Goal: Transaction & Acquisition: Purchase product/service

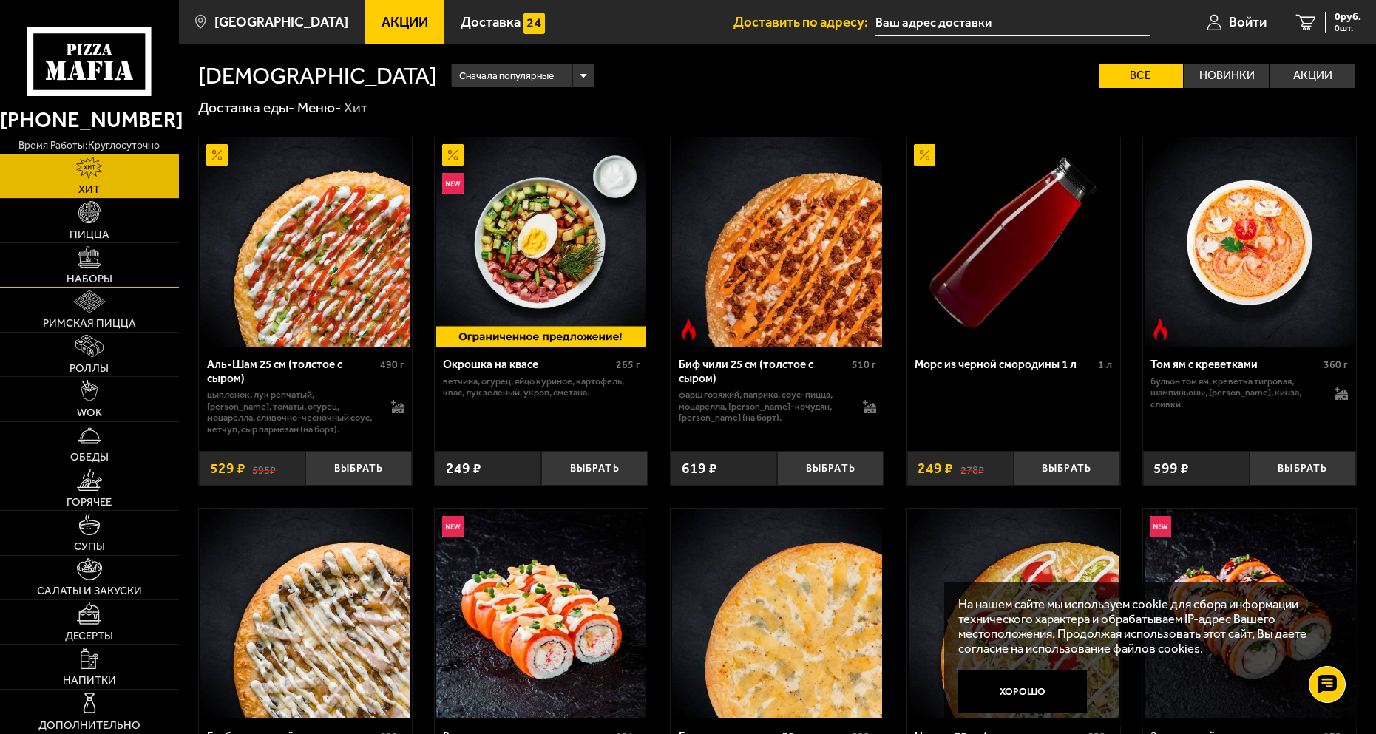
click at [93, 254] on img at bounding box center [89, 257] width 22 height 22
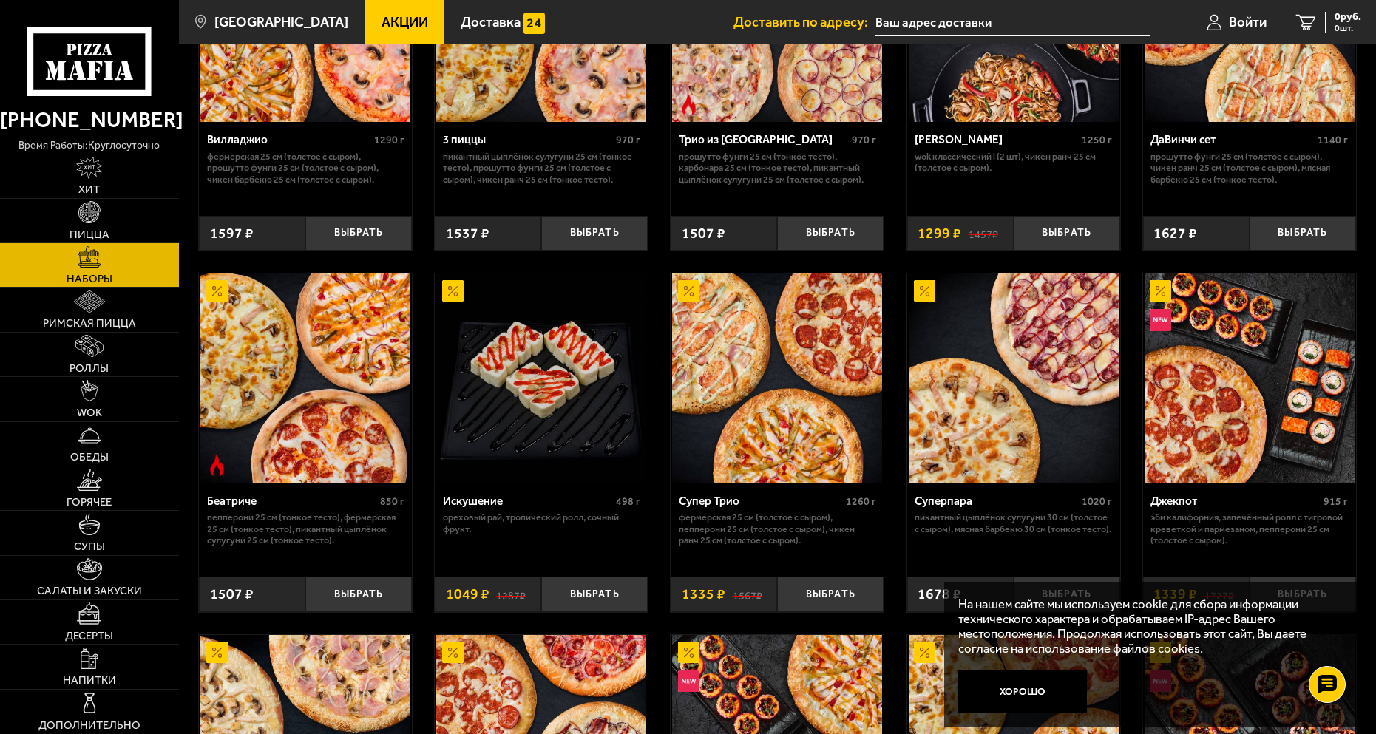
scroll to position [710, 0]
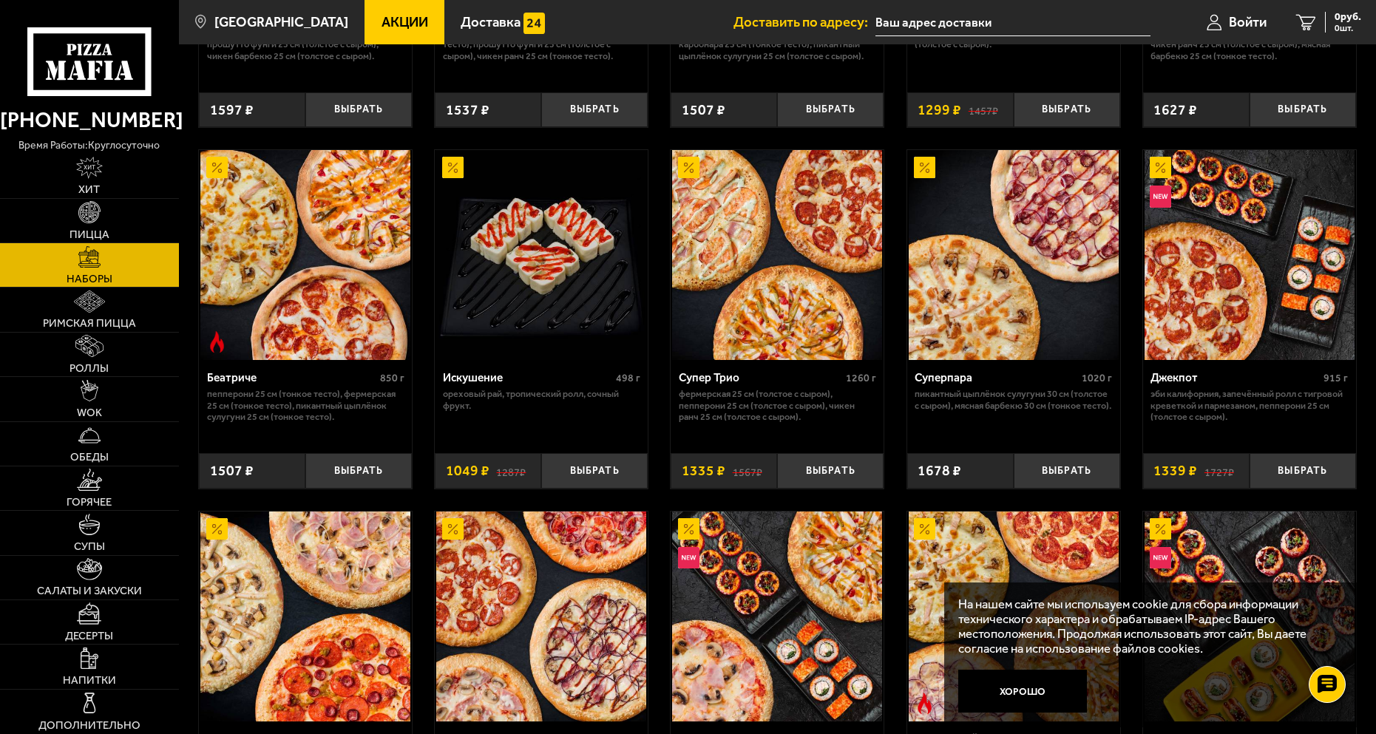
click at [1265, 292] on img at bounding box center [1249, 255] width 210 height 210
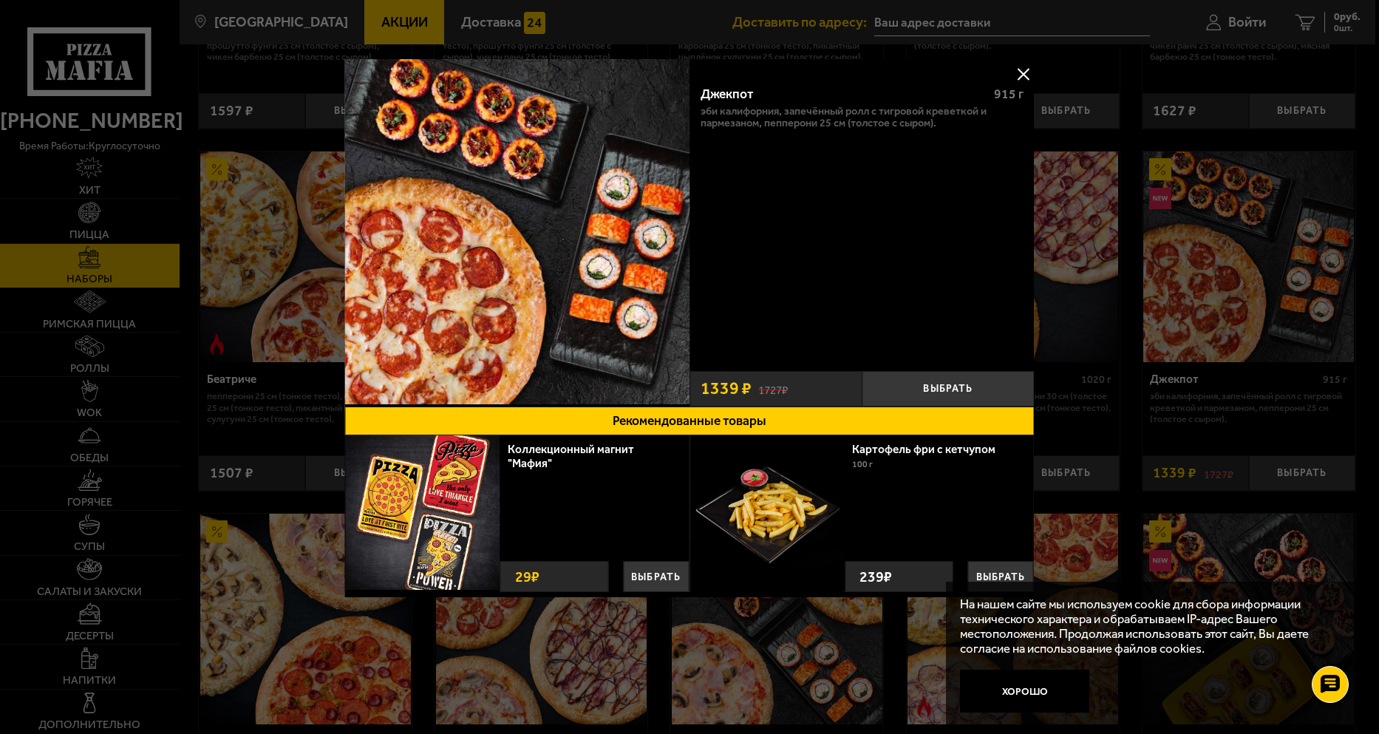
click at [1024, 67] on button at bounding box center [1024, 74] width 22 height 22
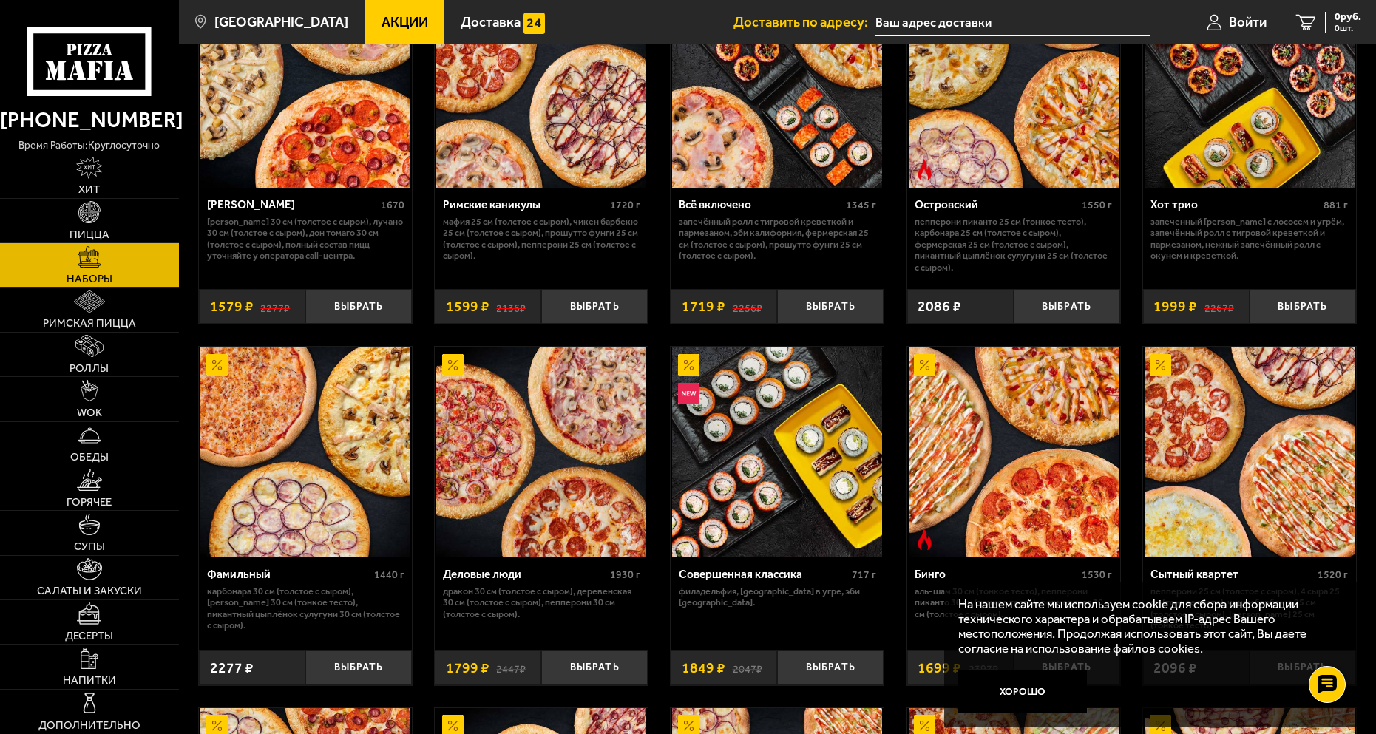
scroll to position [1301, 0]
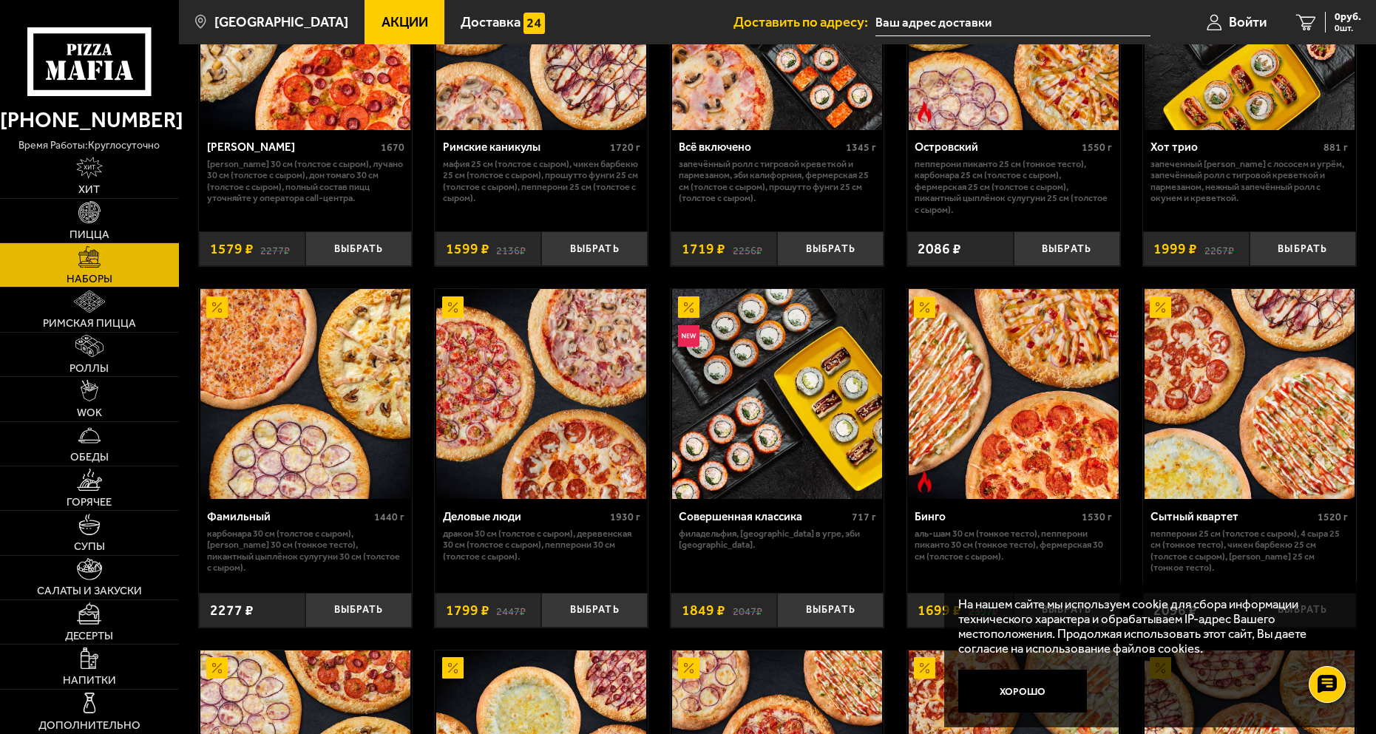
click at [800, 446] on img at bounding box center [777, 394] width 210 height 210
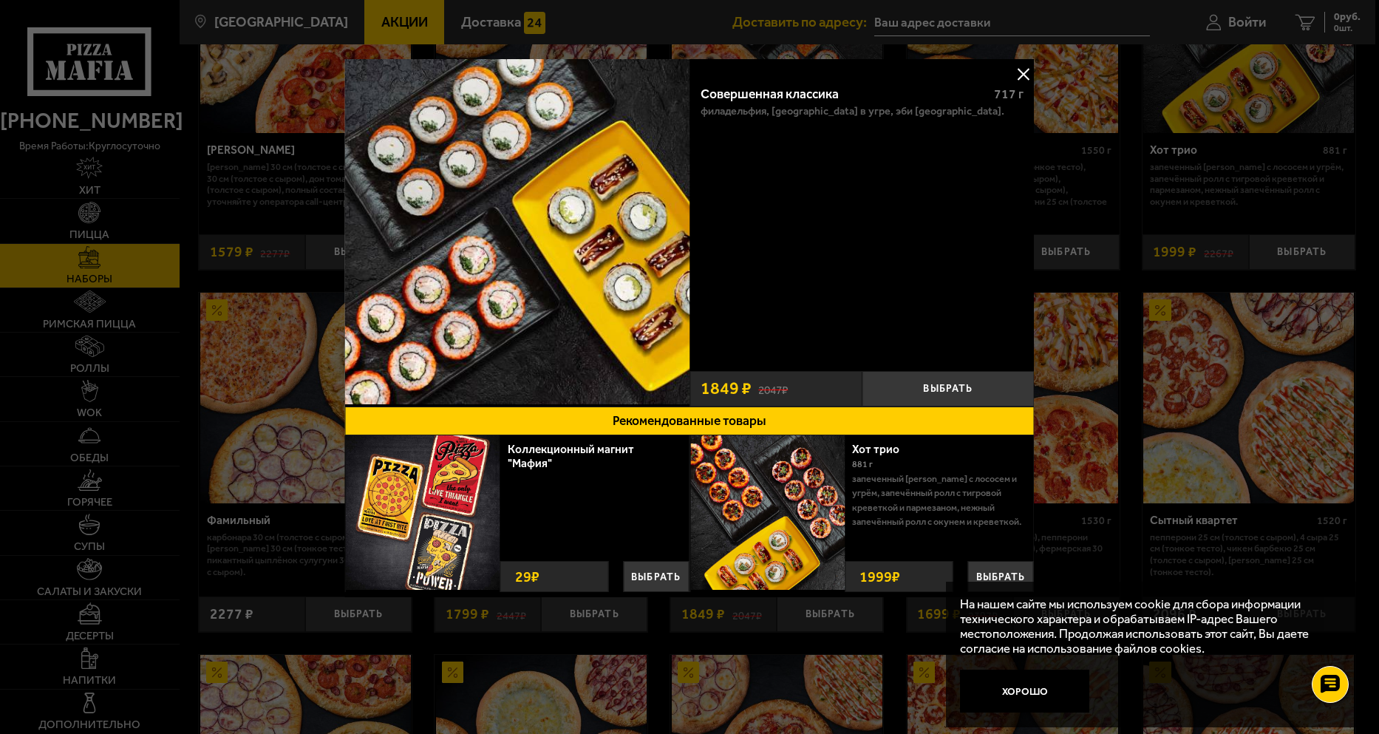
click at [1017, 62] on div "Совершенная классика 717 г [GEOGRAPHIC_DATA], [GEOGRAPHIC_DATA] в угре, Эби [GE…" at bounding box center [862, 232] width 345 height 347
click at [1018, 69] on button at bounding box center [1024, 74] width 22 height 22
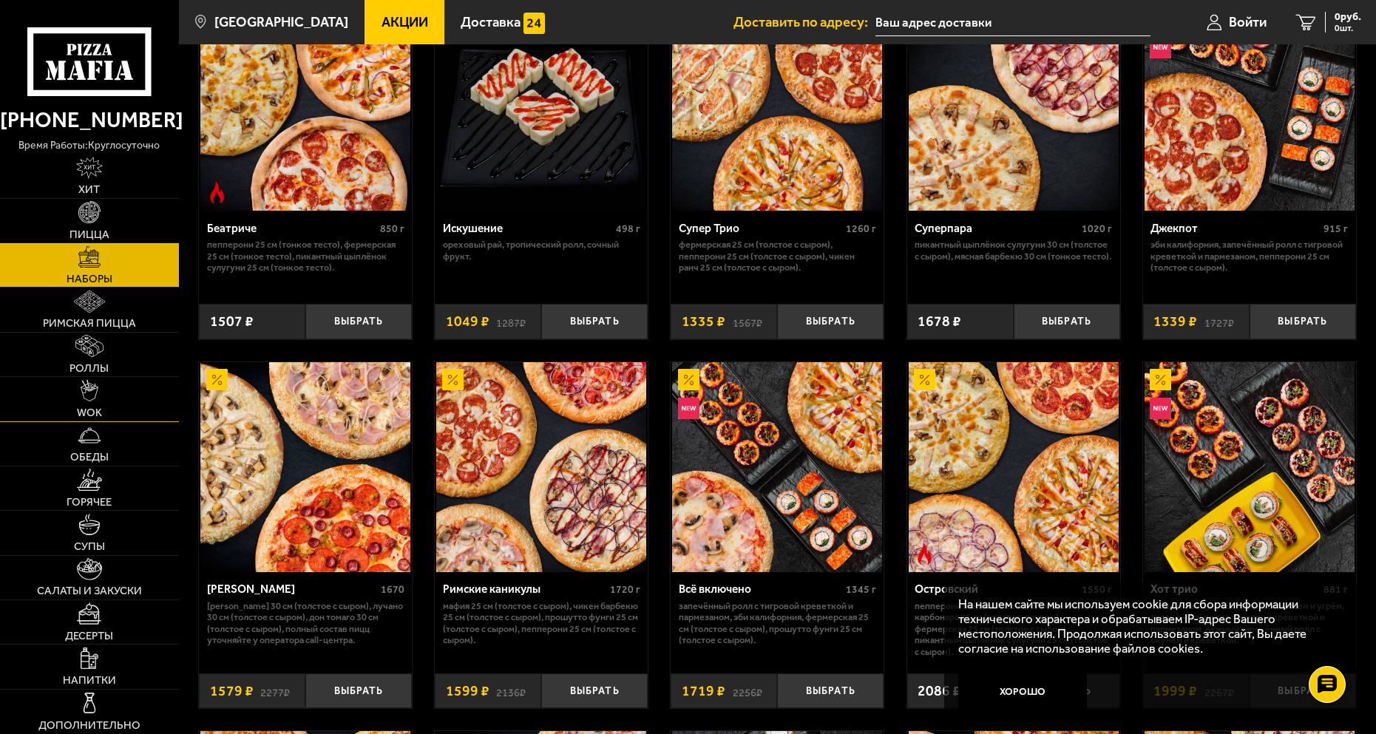
scroll to position [857, 0]
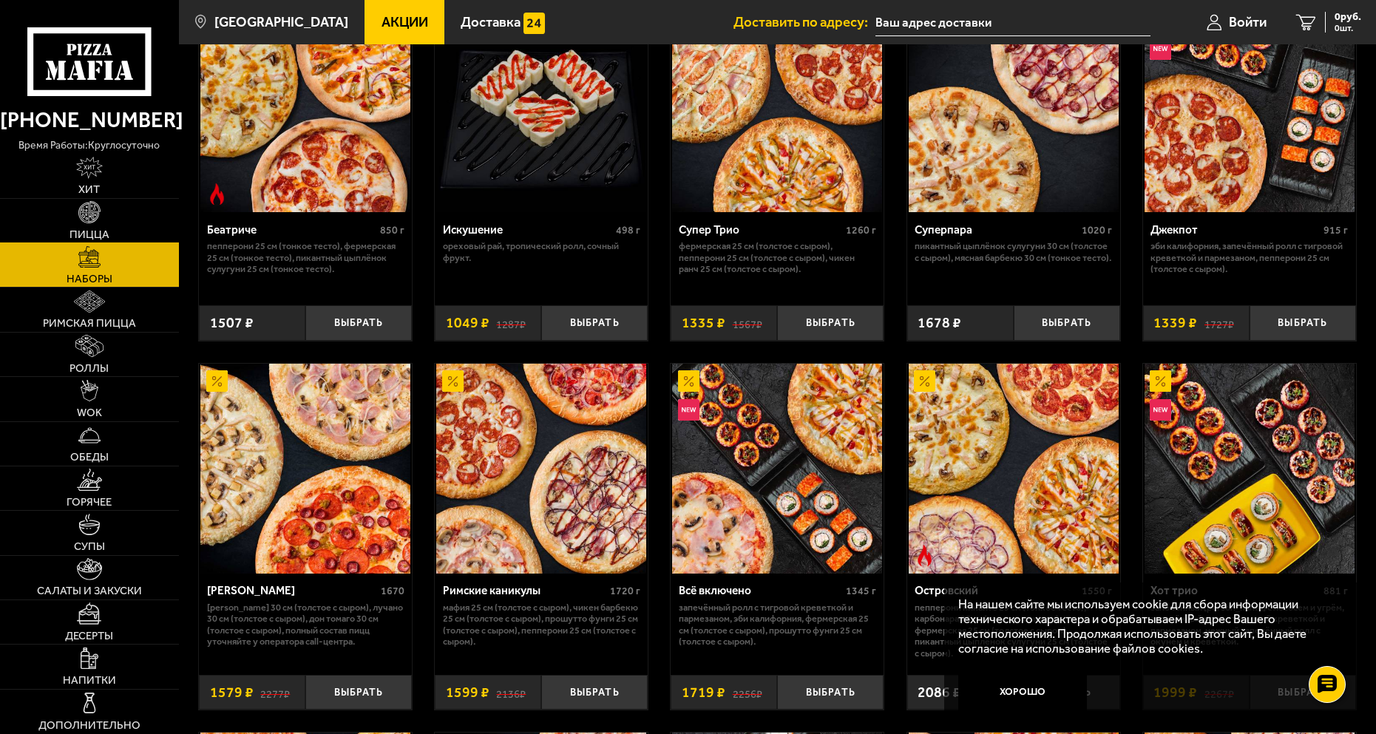
click at [72, 227] on link "Пицца" at bounding box center [89, 221] width 179 height 44
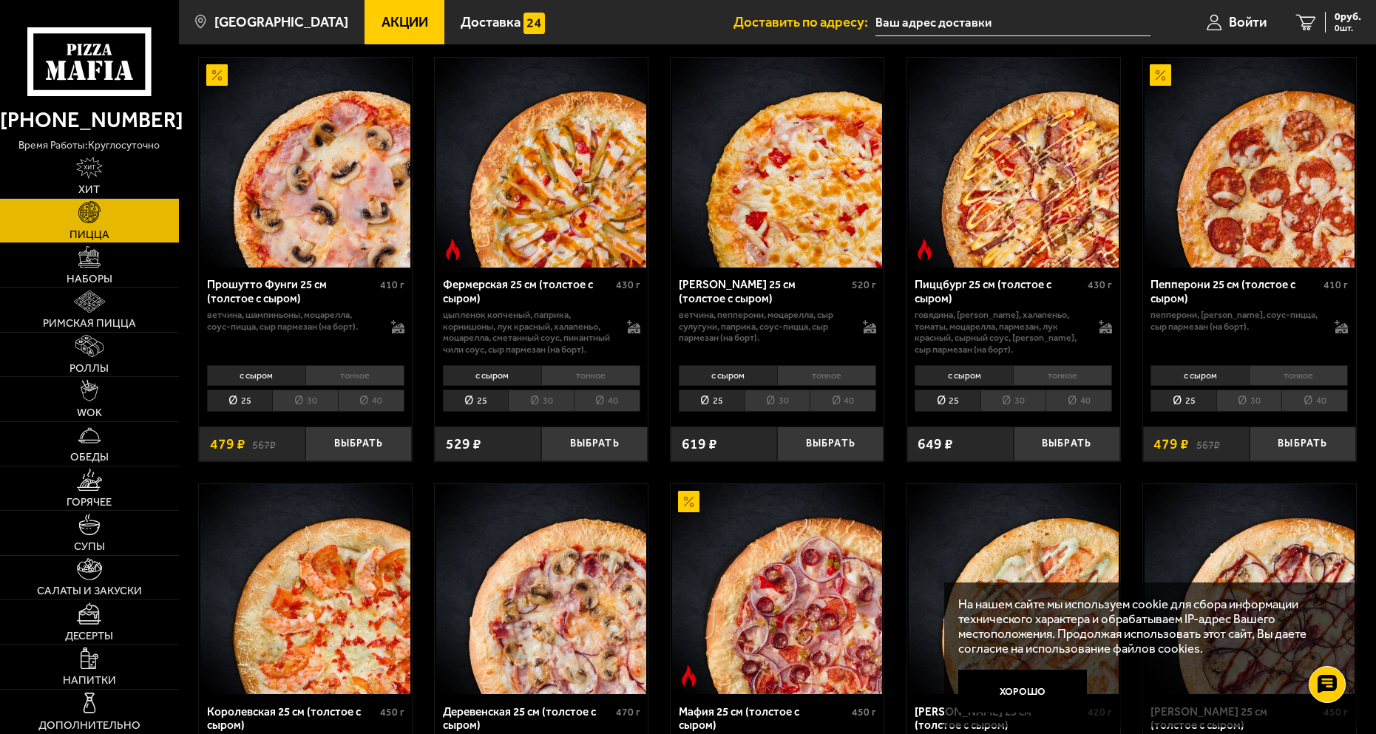
scroll to position [1035, 0]
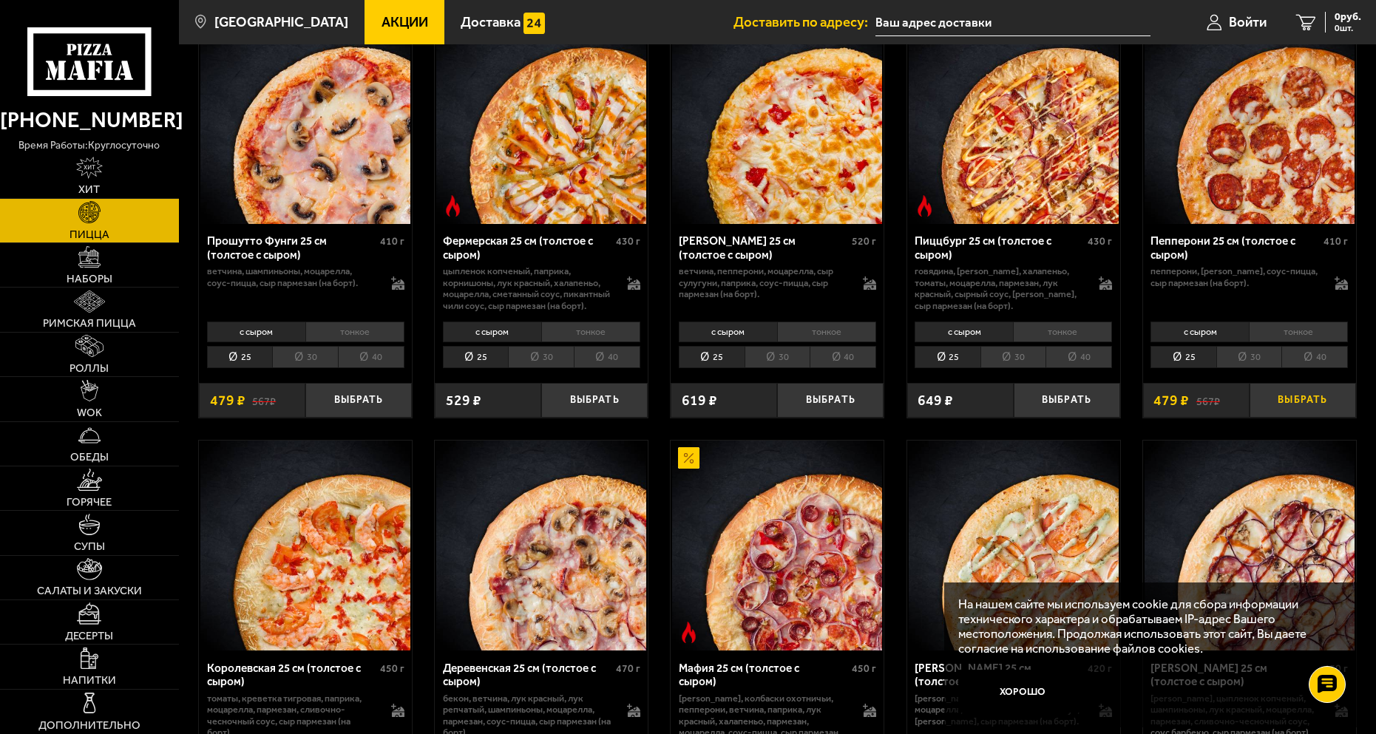
click at [1274, 408] on button "Выбрать" at bounding box center [1302, 400] width 106 height 35
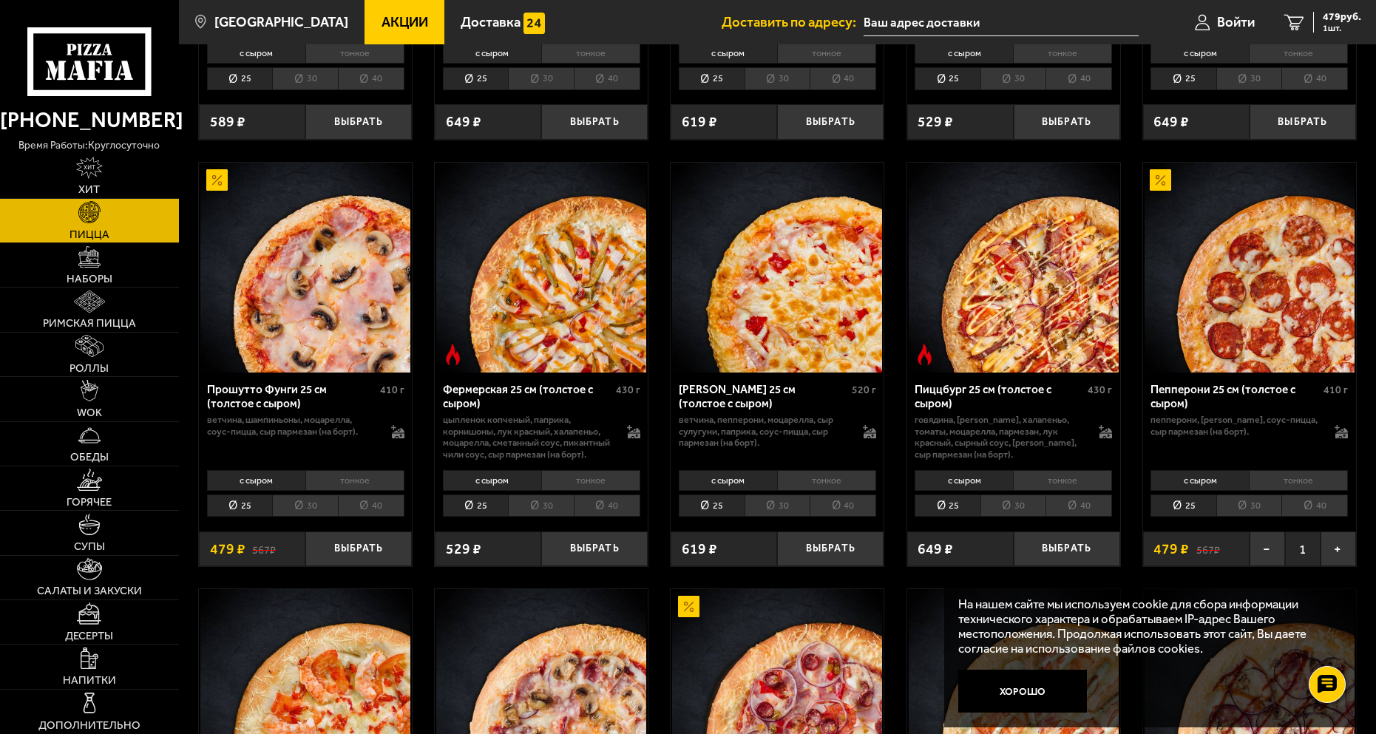
scroll to position [887, 0]
click at [375, 565] on button "Выбрать" at bounding box center [358, 548] width 106 height 35
click at [1270, 489] on li "тонкое" at bounding box center [1297, 479] width 99 height 21
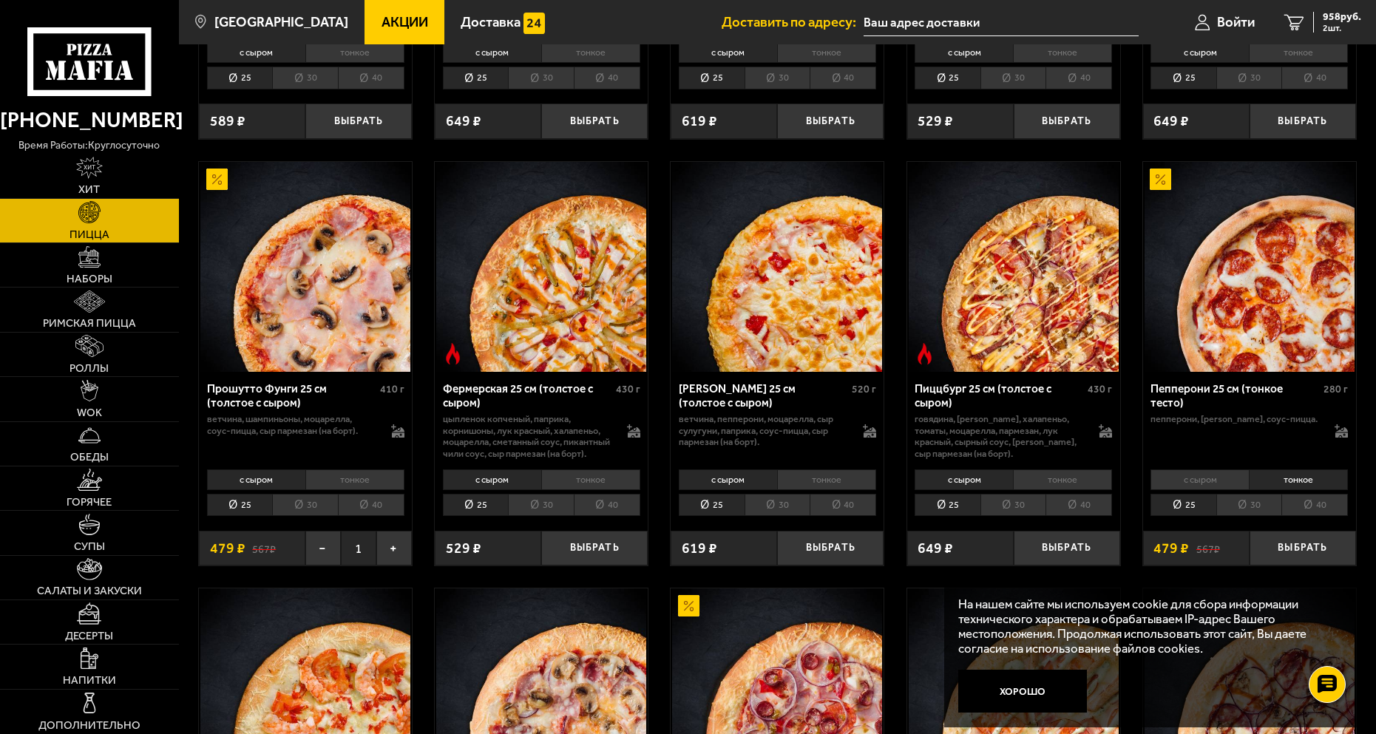
click at [1213, 488] on li "с сыром" at bounding box center [1199, 479] width 98 height 21
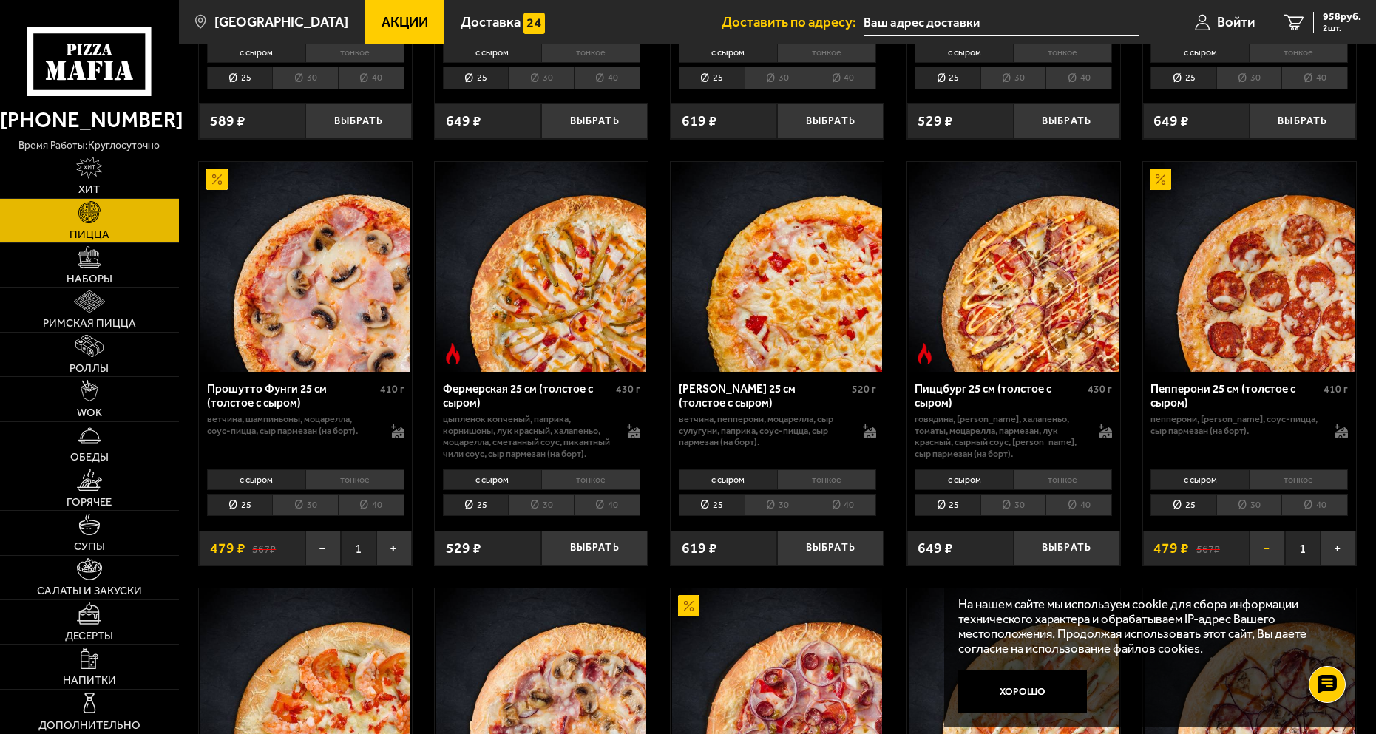
click at [1270, 565] on button "−" at bounding box center [1266, 548] width 35 height 35
click at [331, 565] on button "−" at bounding box center [322, 548] width 35 height 35
click at [1311, 490] on li "тонкое" at bounding box center [1297, 479] width 99 height 21
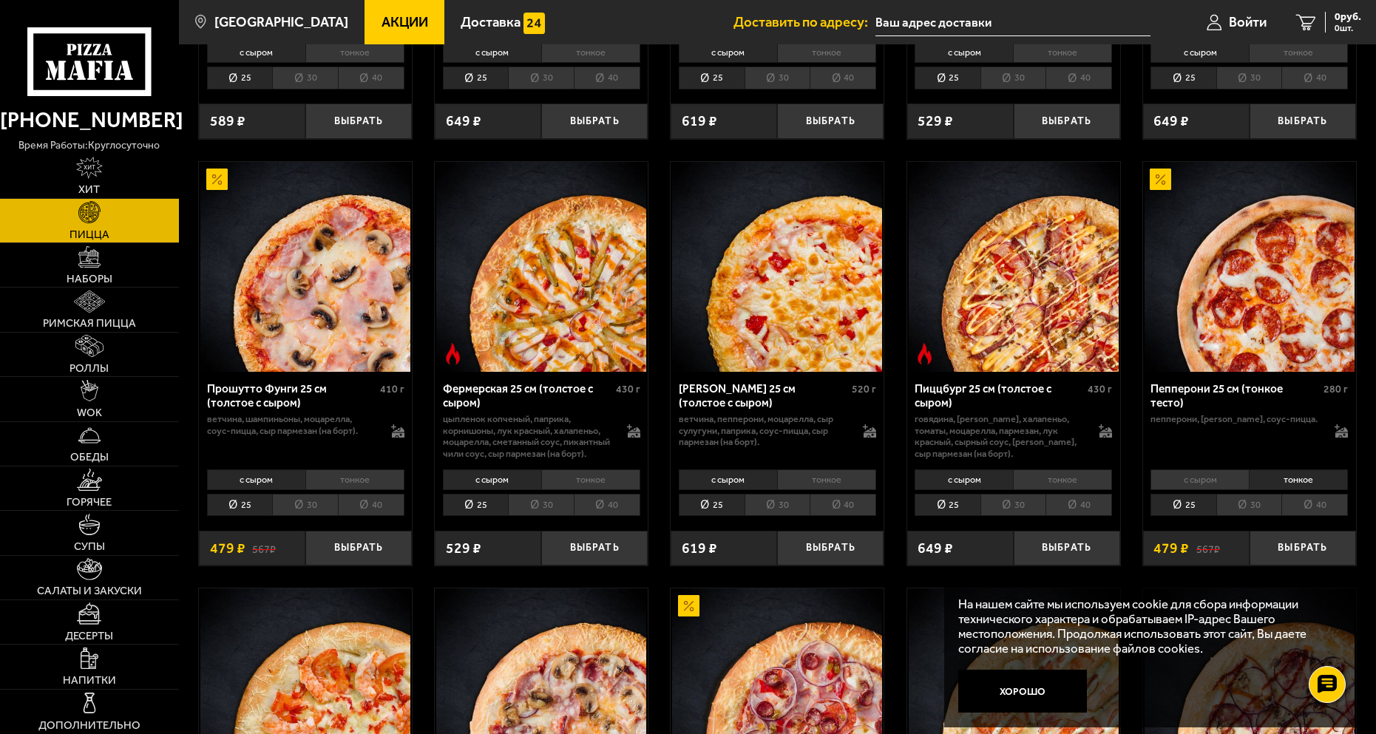
click at [1215, 487] on li "с сыром" at bounding box center [1199, 479] width 98 height 21
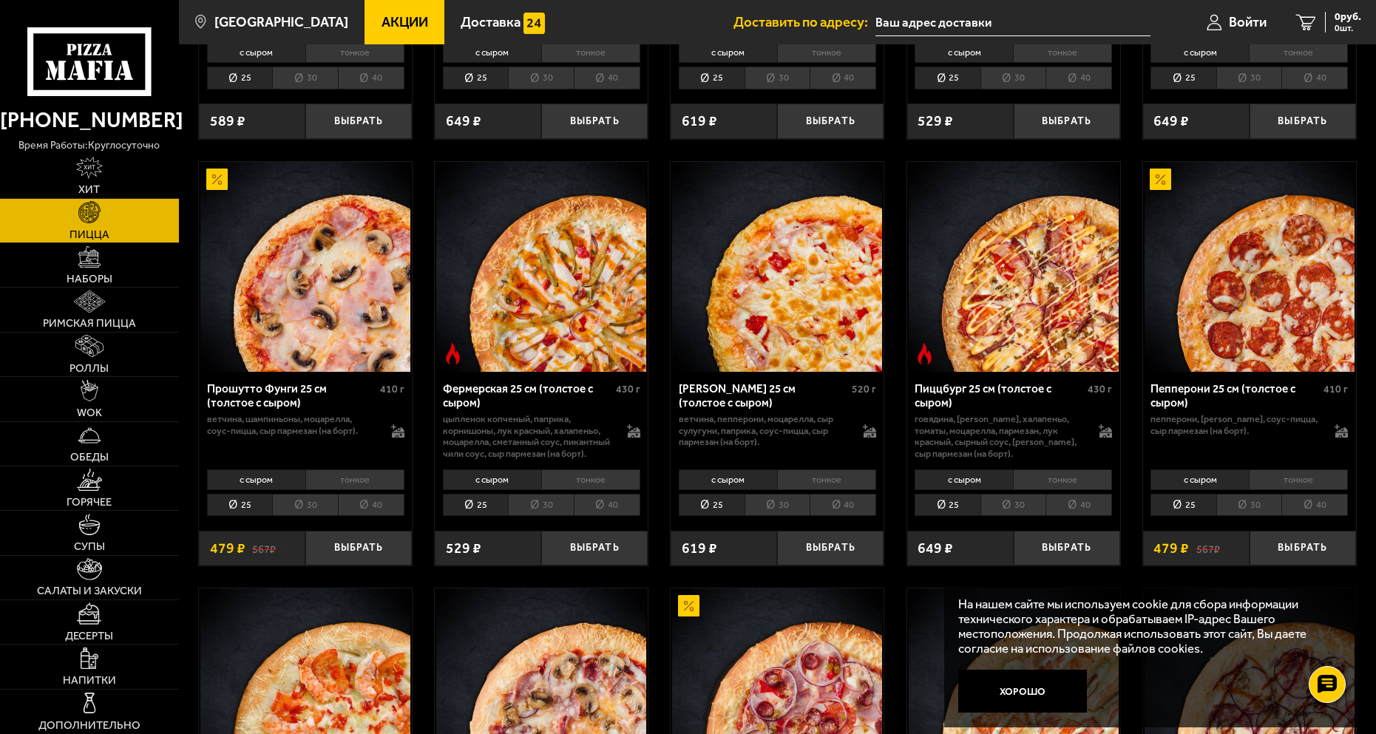
click at [1272, 490] on li "тонкое" at bounding box center [1297, 479] width 99 height 21
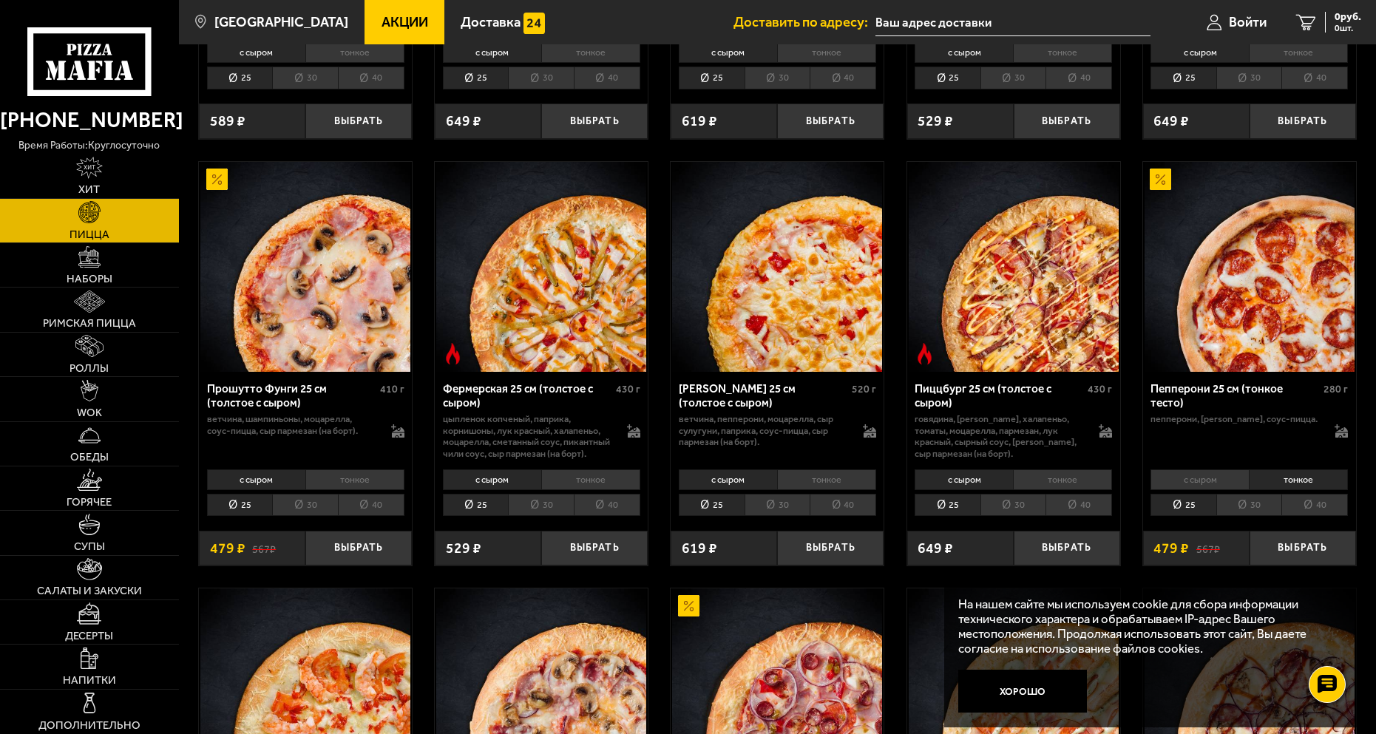
click at [1185, 483] on li "с сыром" at bounding box center [1199, 479] width 98 height 21
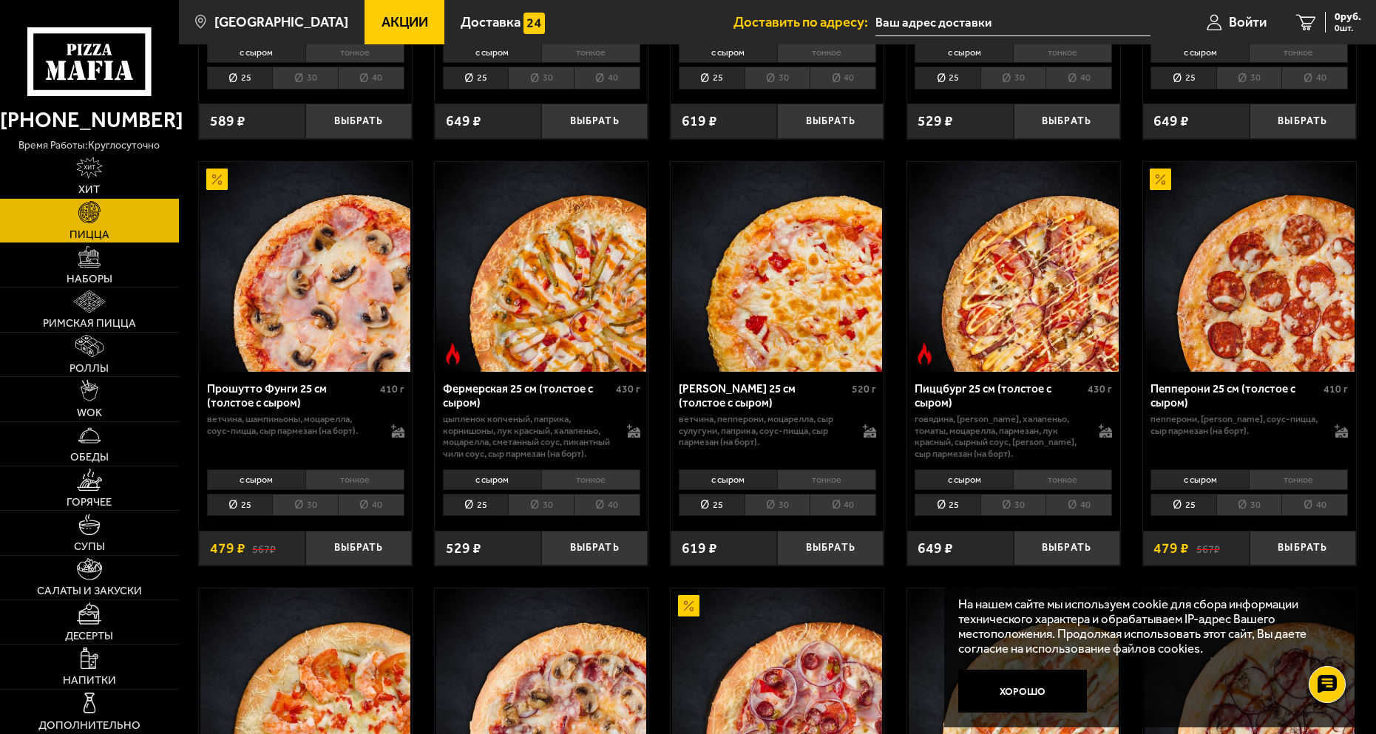
click at [1268, 487] on li "тонкое" at bounding box center [1297, 479] width 99 height 21
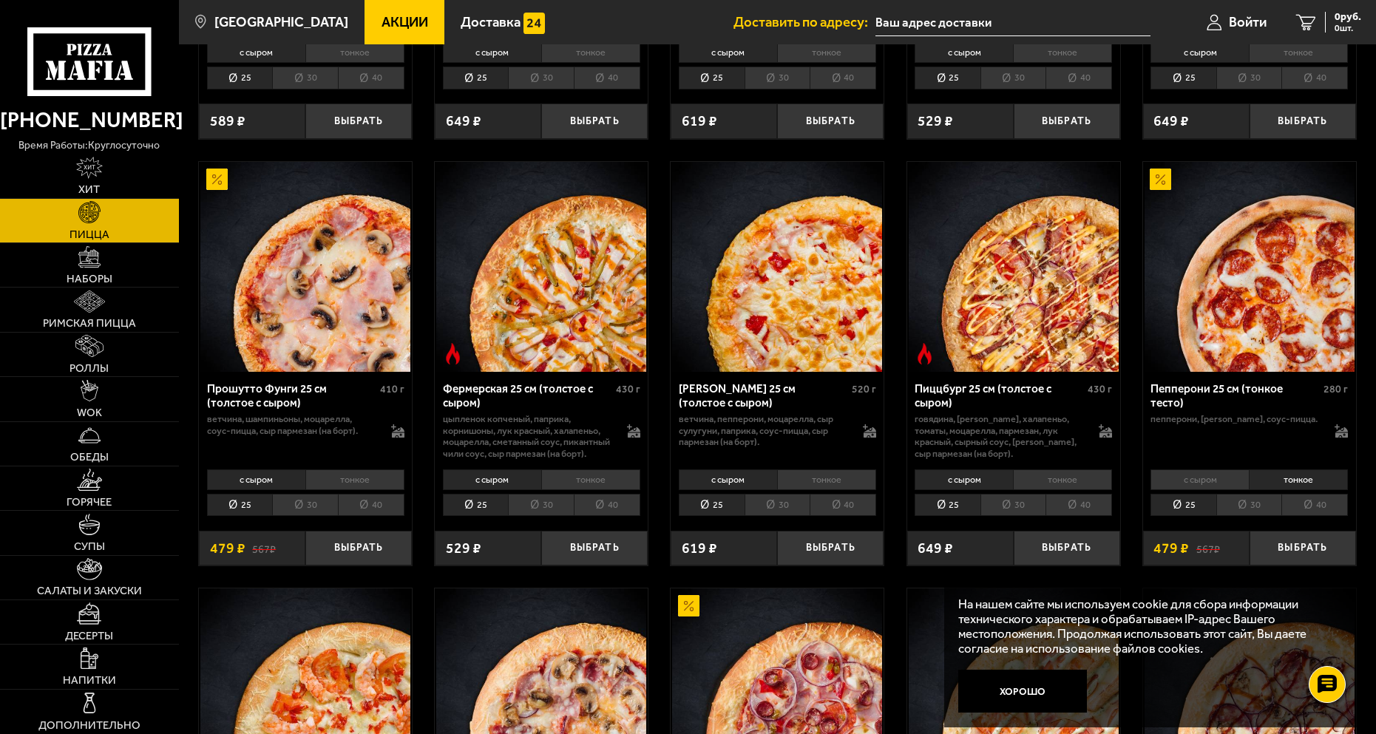
click at [1209, 488] on li "с сыром" at bounding box center [1199, 479] width 98 height 21
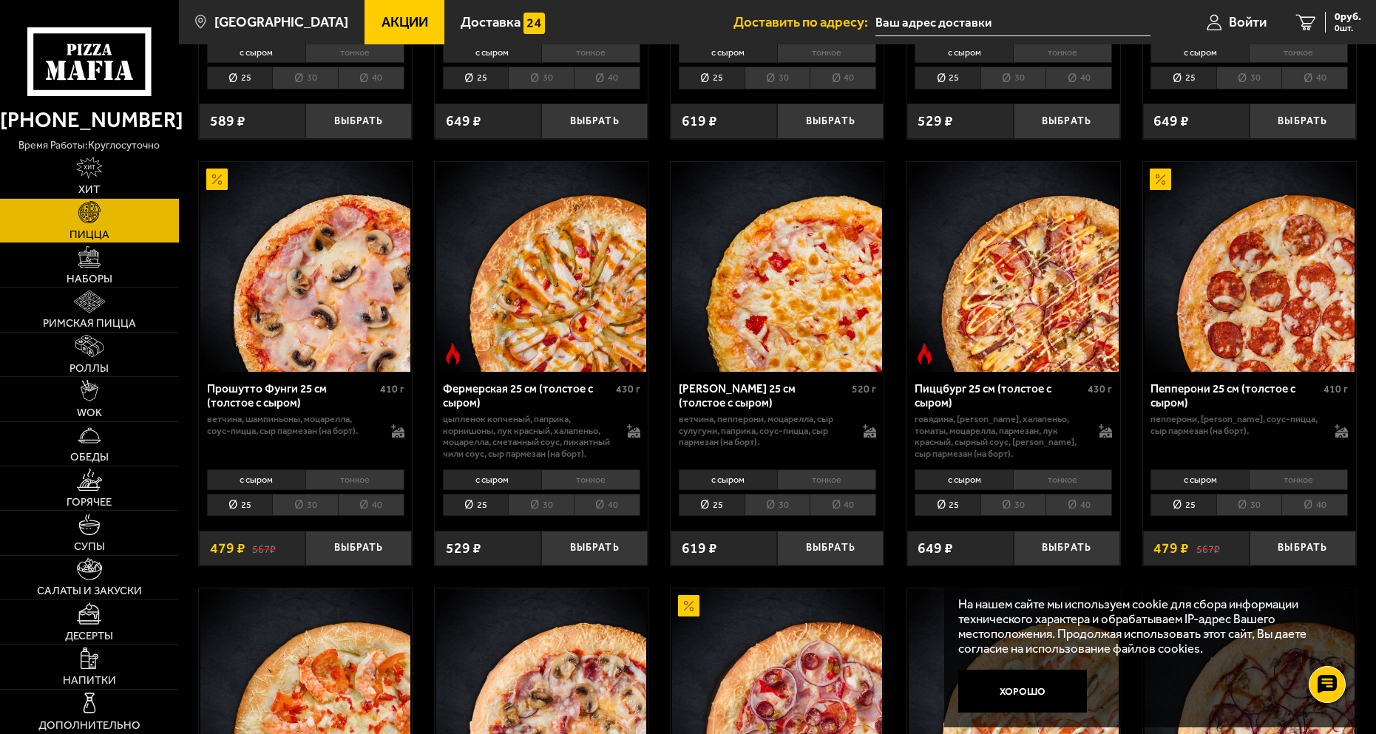
click at [1287, 483] on li "тонкое" at bounding box center [1297, 479] width 99 height 21
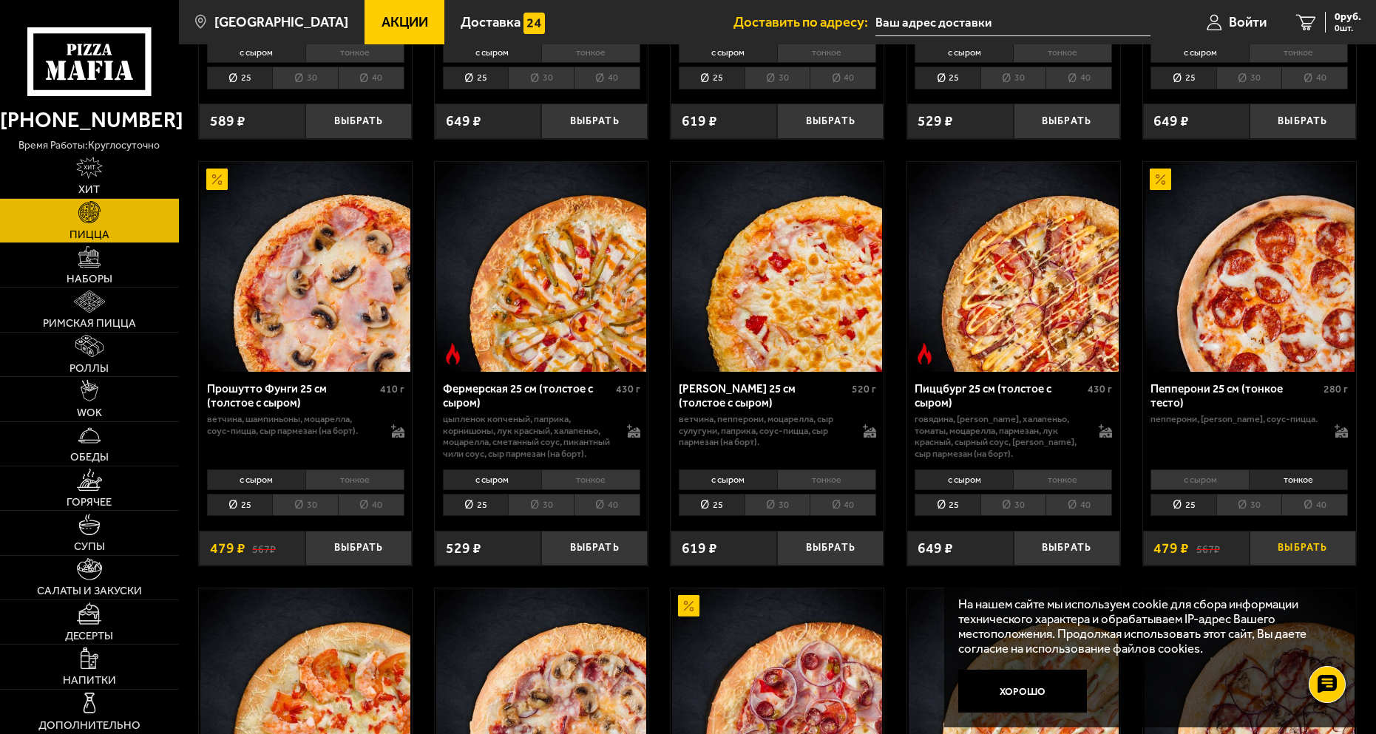
click at [1282, 565] on button "Выбрать" at bounding box center [1302, 548] width 106 height 35
click at [340, 490] on li "тонкое" at bounding box center [354, 479] width 99 height 21
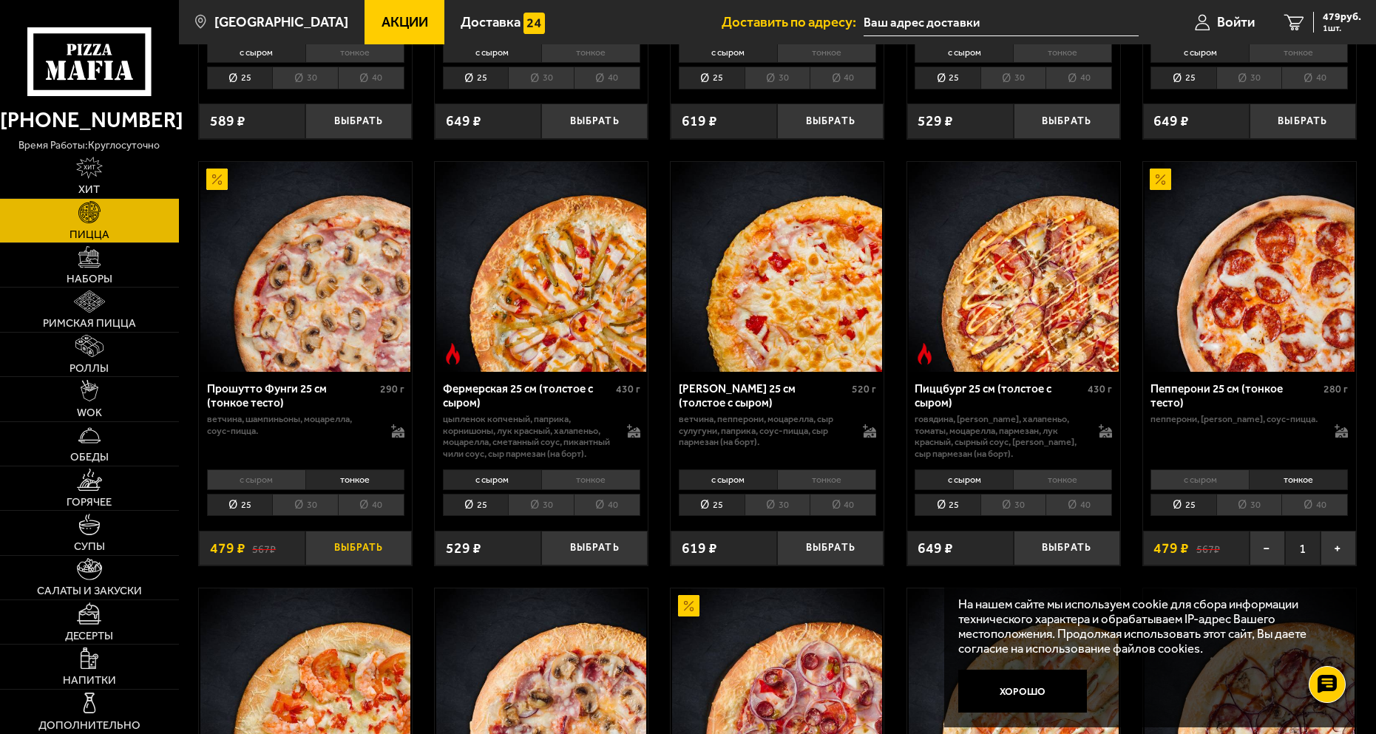
click at [351, 565] on button "Выбрать" at bounding box center [358, 548] width 106 height 35
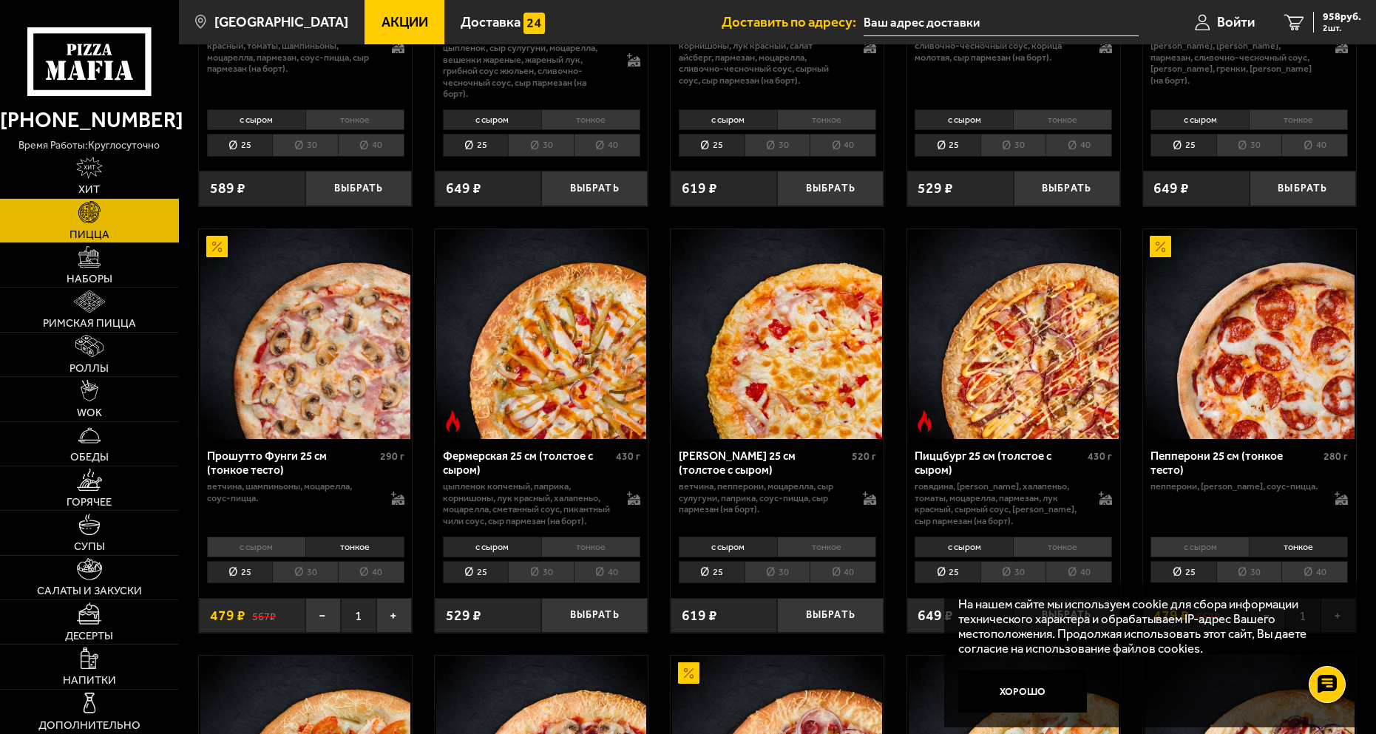
scroll to position [813, 0]
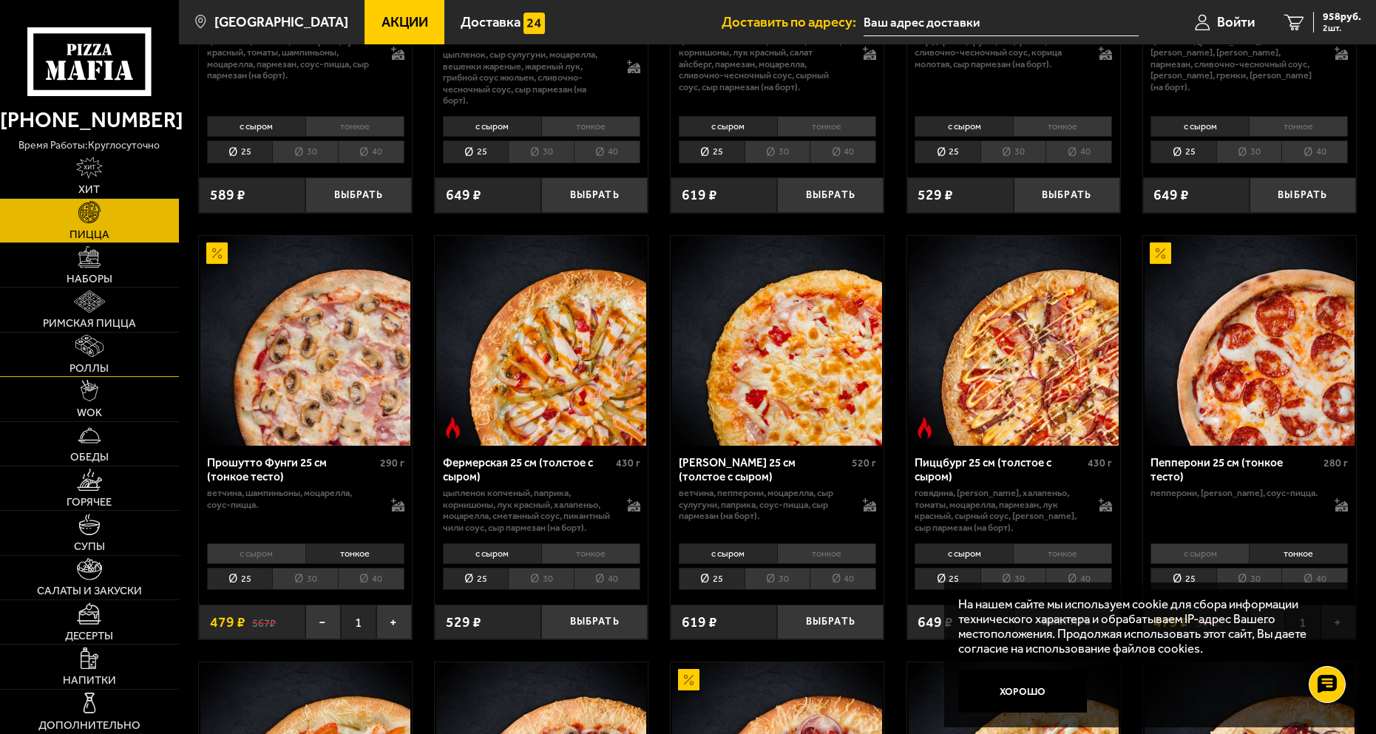
click at [98, 347] on img at bounding box center [89, 346] width 28 height 22
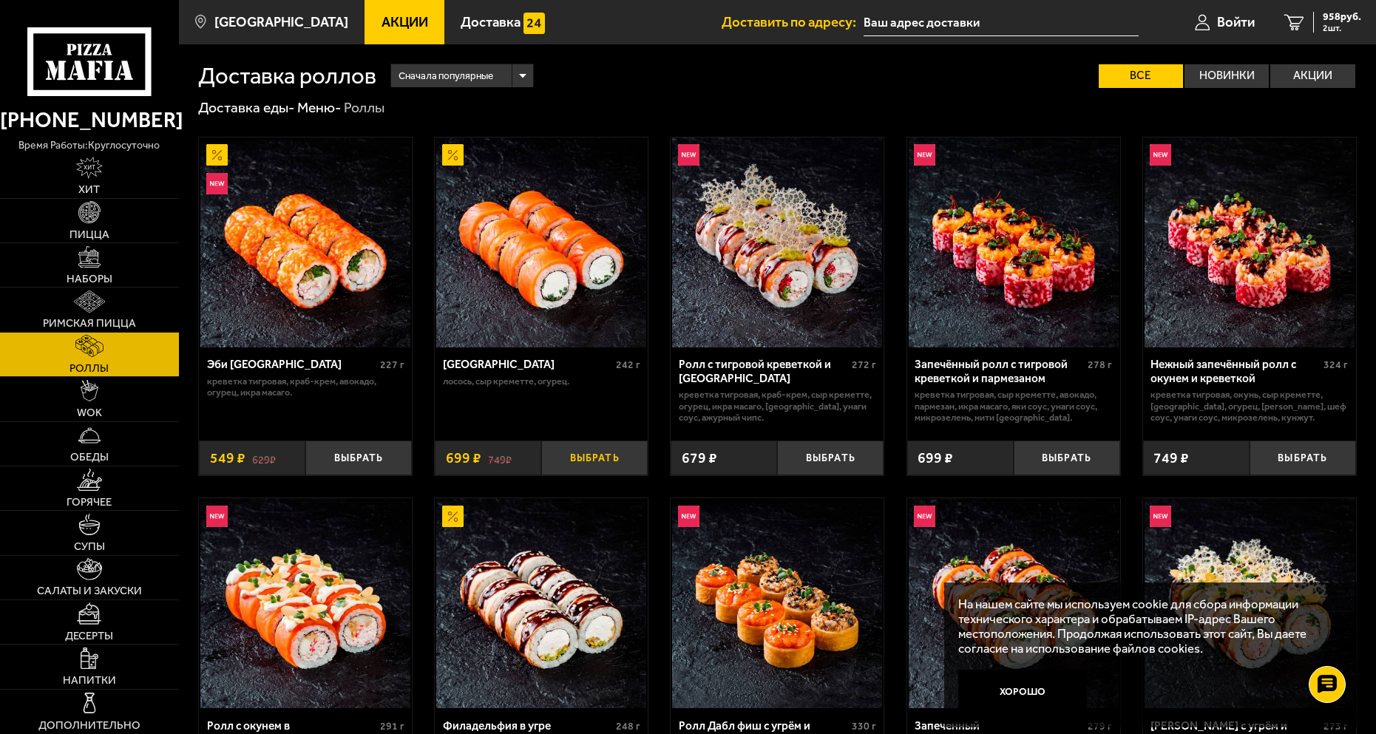
click at [607, 452] on button "Выбрать" at bounding box center [594, 458] width 106 height 35
click at [616, 461] on button "+" at bounding box center [629, 458] width 35 height 35
click at [559, 462] on button "−" at bounding box center [558, 458] width 35 height 35
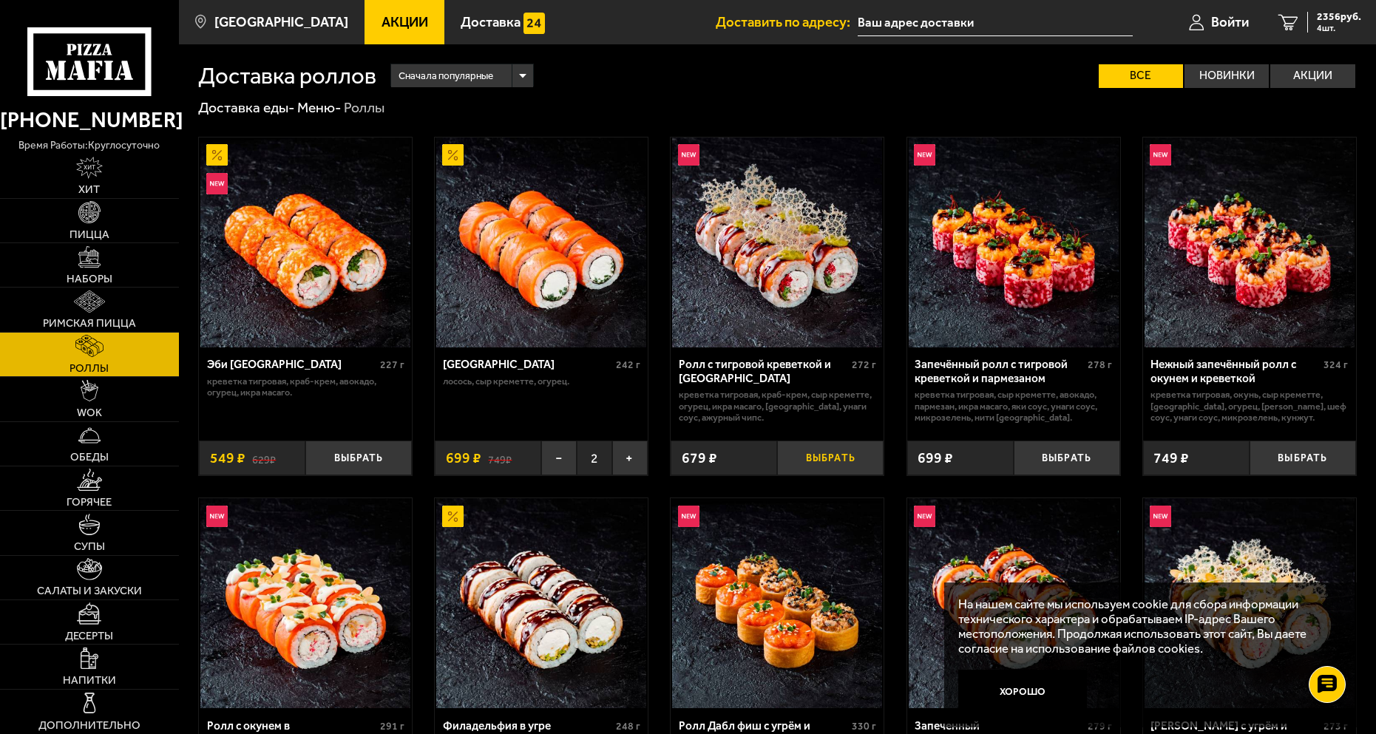
click at [847, 462] on button "Выбрать" at bounding box center [830, 458] width 106 height 35
click at [803, 470] on button "−" at bounding box center [794, 458] width 35 height 35
drag, startPoint x: 680, startPoint y: 380, endPoint x: 733, endPoint y: 378, distance: 53.2
click at [733, 378] on div "Ролл с тигровой креветкой и [GEOGRAPHIC_DATA]" at bounding box center [763, 371] width 169 height 27
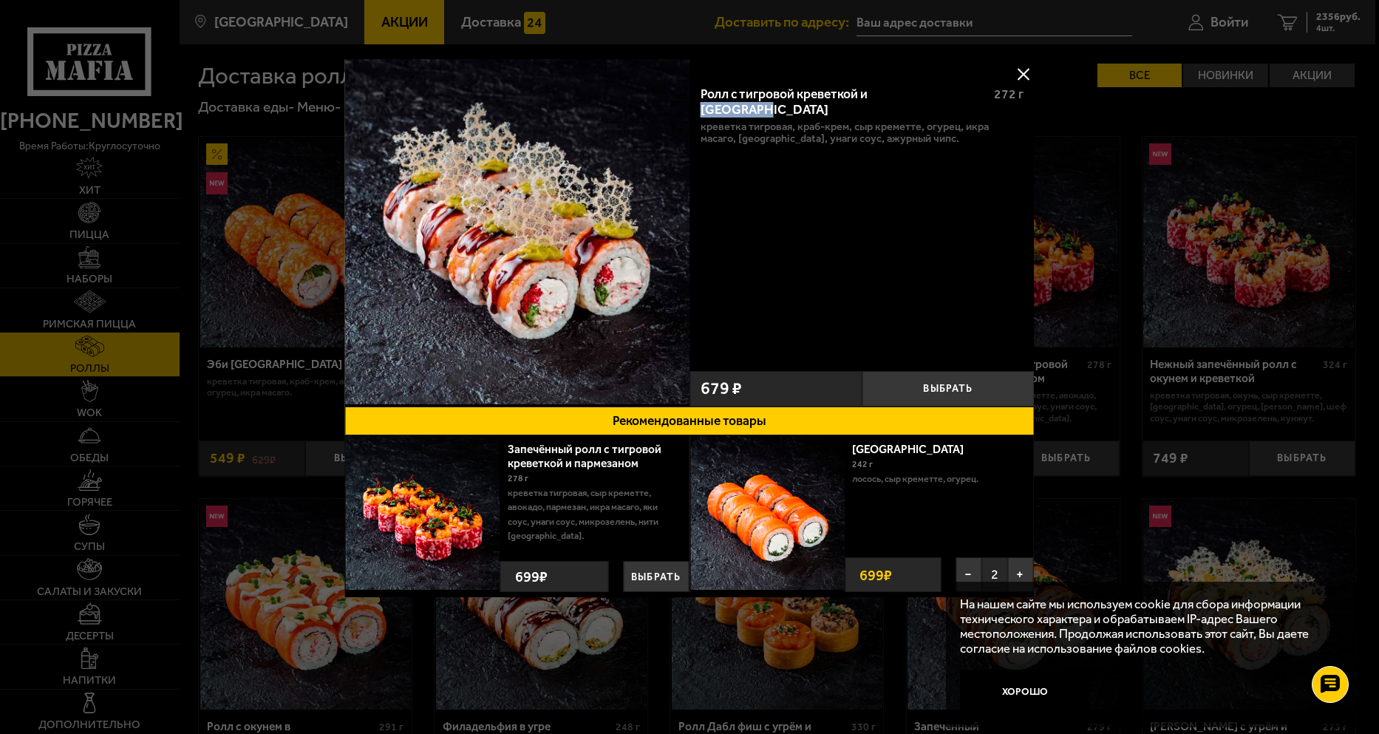
drag, startPoint x: 871, startPoint y: 91, endPoint x: 951, endPoint y: 98, distance: 80.1
click at [951, 98] on div "Ролл с тигровой креветкой и [GEOGRAPHIC_DATA]" at bounding box center [842, 101] width 282 height 31
copy div "Гуакамоле"
click at [1016, 75] on button at bounding box center [1024, 74] width 22 height 22
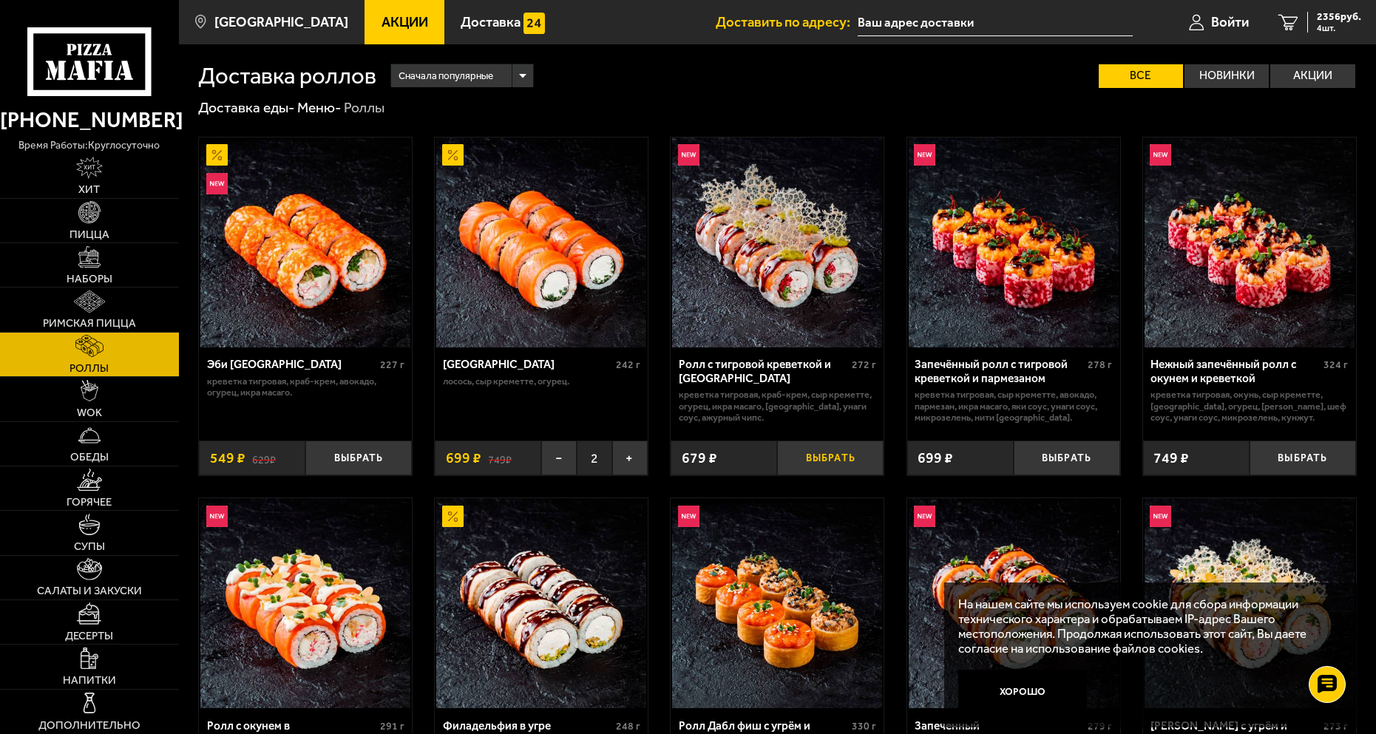
click at [853, 452] on button "Выбрать" at bounding box center [830, 458] width 106 height 35
click at [1042, 684] on button "Хорошо" at bounding box center [1022, 691] width 129 height 43
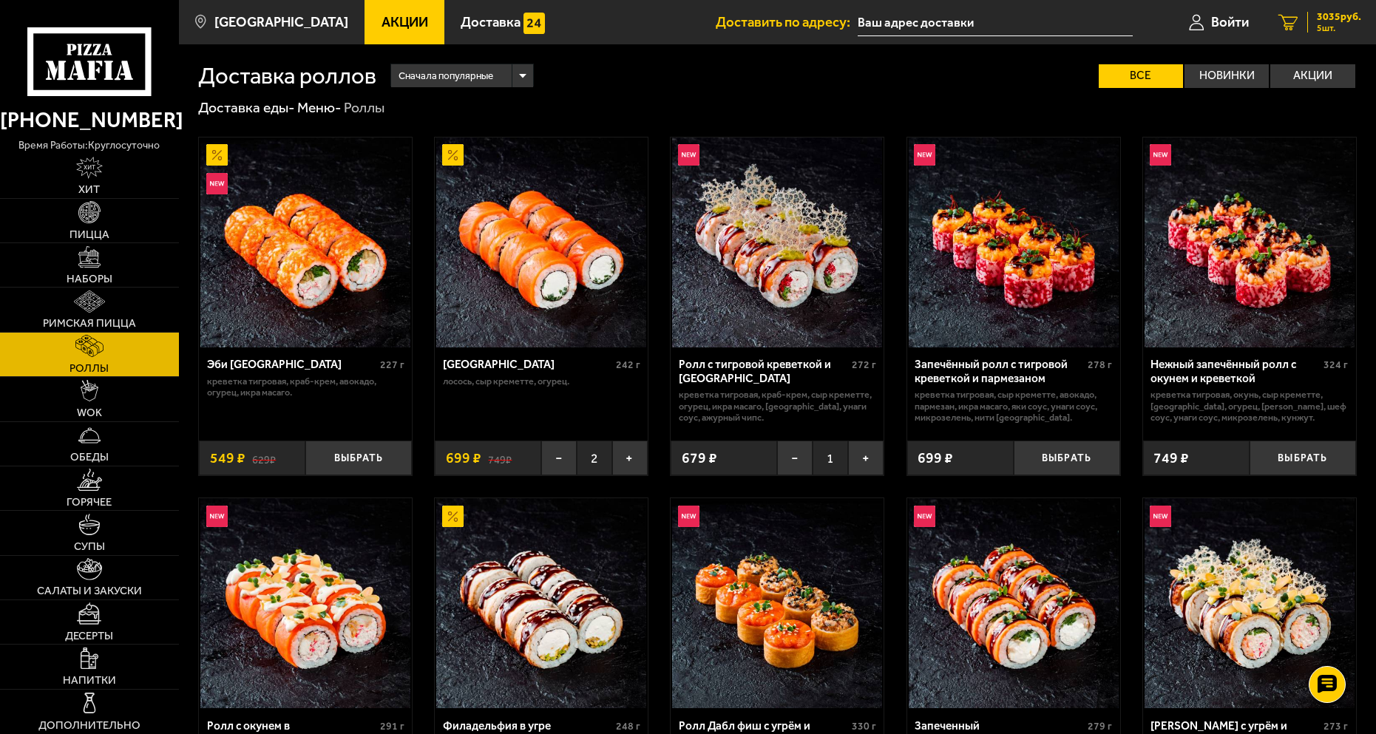
click at [1313, 32] on div "3035 руб. 5 шт." at bounding box center [1334, 22] width 54 height 21
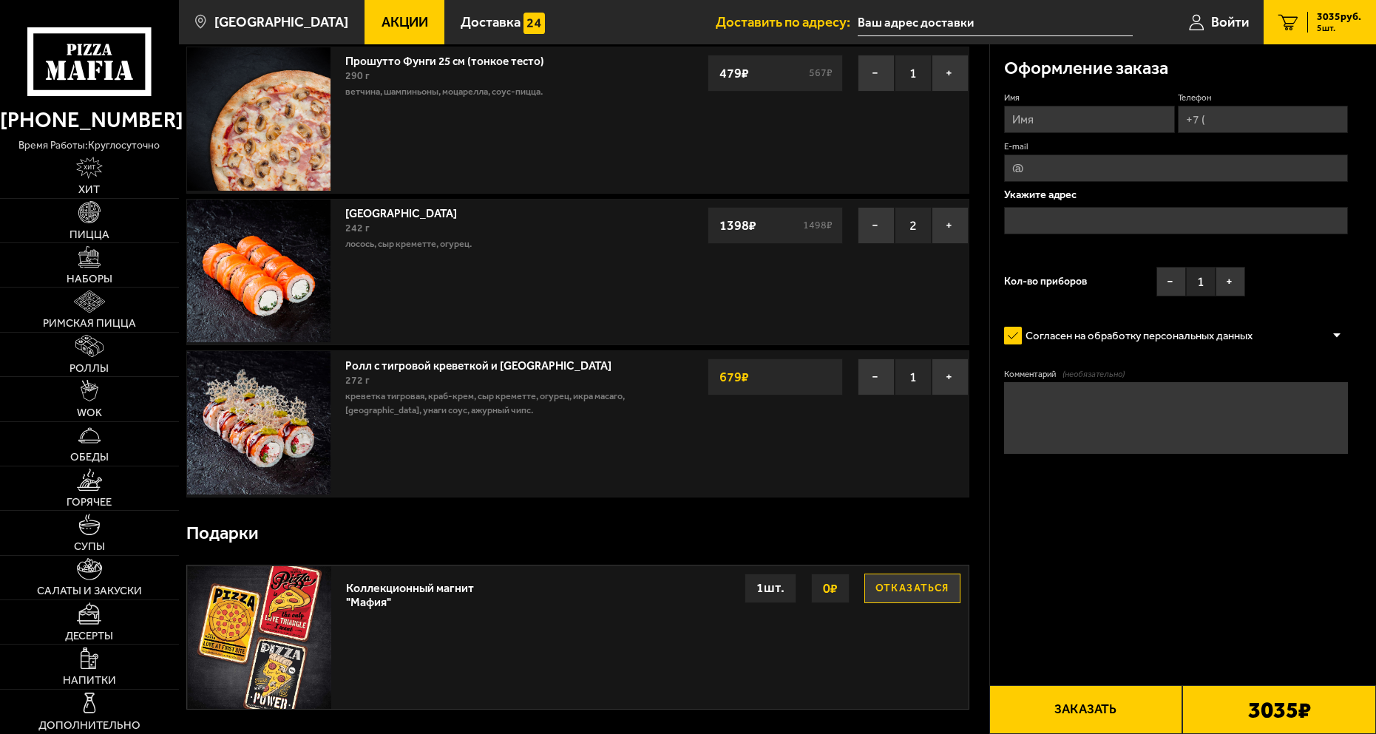
scroll to position [222, 0]
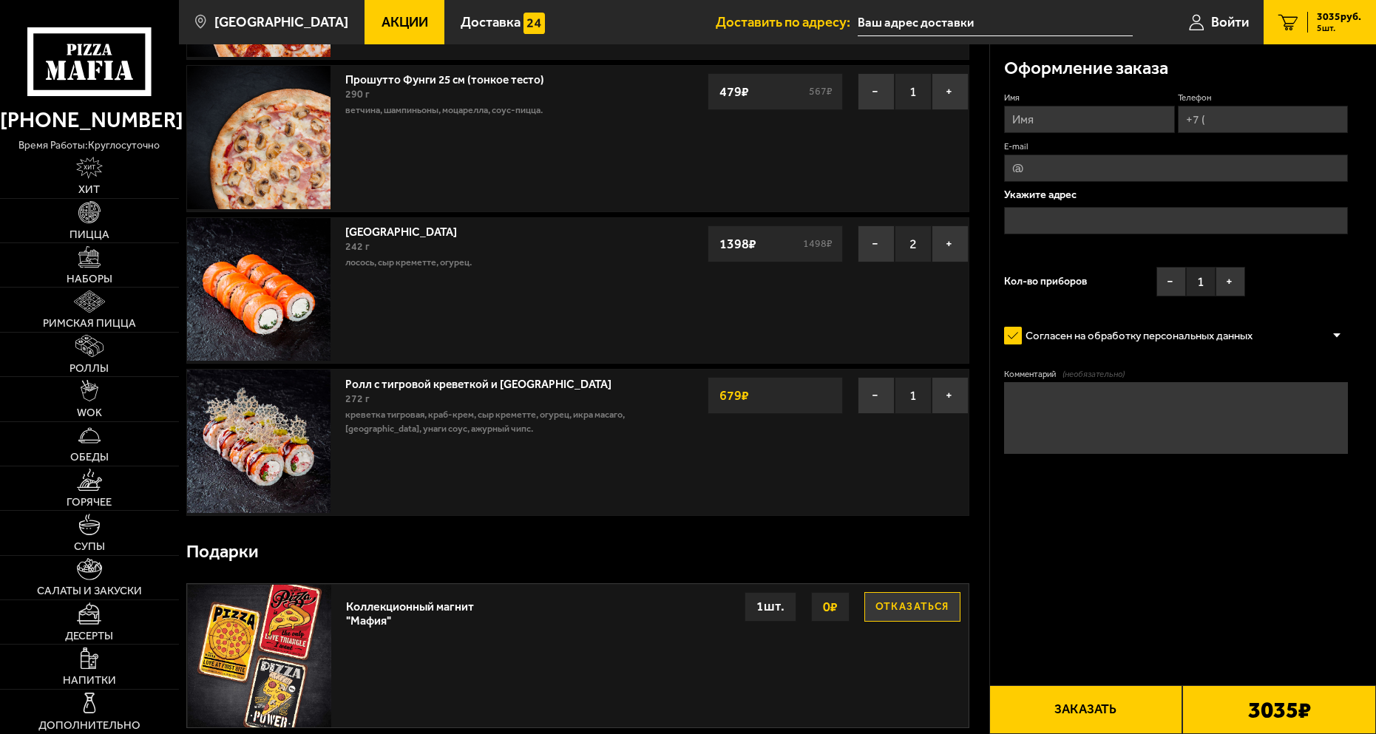
click at [1024, 396] on textarea "Комментарий (необязательно)" at bounding box center [1176, 418] width 344 height 72
paste textarea "Гуакамоле"
drag, startPoint x: 347, startPoint y: 384, endPoint x: 489, endPoint y: 386, distance: 141.2
click at [489, 386] on link "Ролл с тигровой креветкой и [GEOGRAPHIC_DATA]" at bounding box center [485, 382] width 280 height 18
copy link "Ролл с тигровой креветкой"
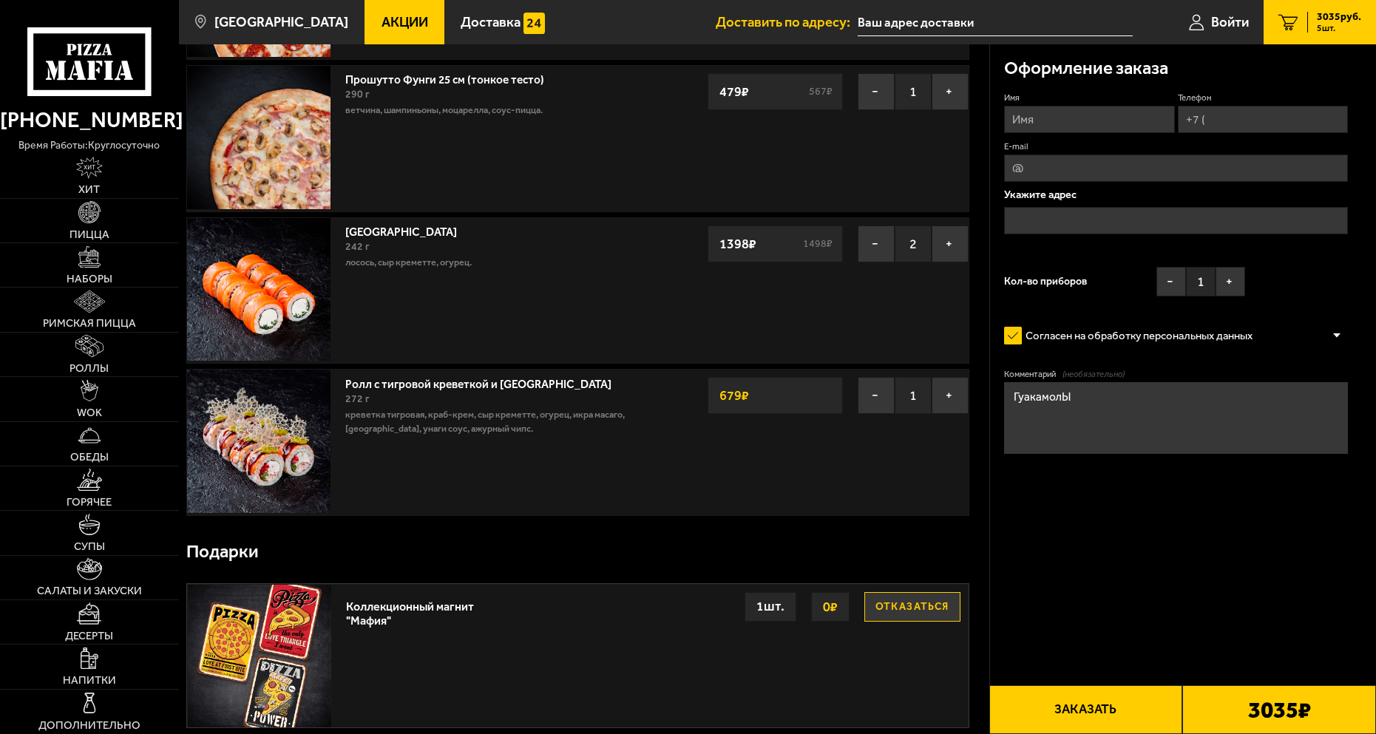
click at [1014, 398] on textarea "ГуакамолЫ" at bounding box center [1176, 418] width 344 height 72
paste textarea "Ролл с тигровой креветкой"
click at [1249, 403] on textarea "Ролл с тигровой креветкой без ГуакамолЫ" at bounding box center [1176, 418] width 344 height 72
type textarea "Ролл с тигровой креветкой без Гуакамолы"
click at [1229, 572] on div "Оформление заказа Имя Телефон E-mail Укажите адрес Кол-во приборов − 1 + Соглас…" at bounding box center [1182, 368] width 387 height 1090
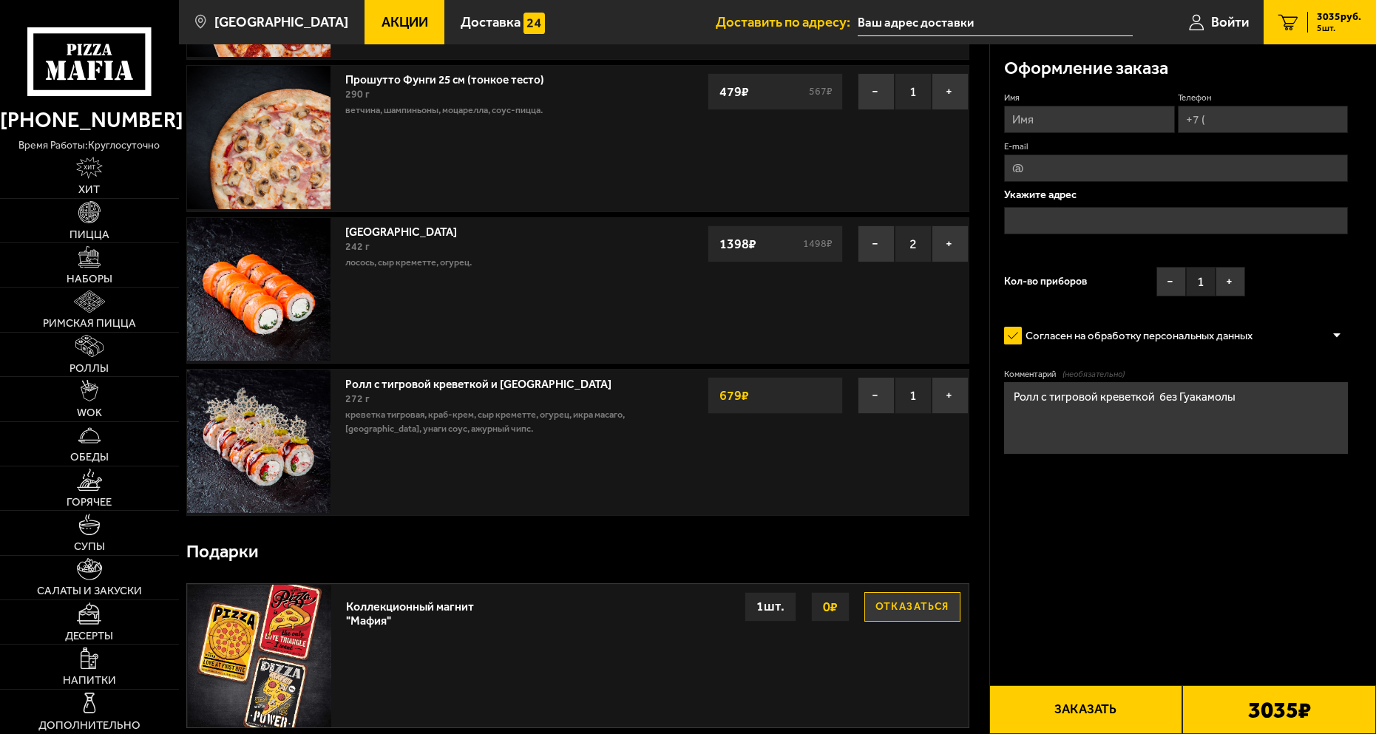
click at [1065, 706] on button "Заказать" at bounding box center [1086, 709] width 194 height 49
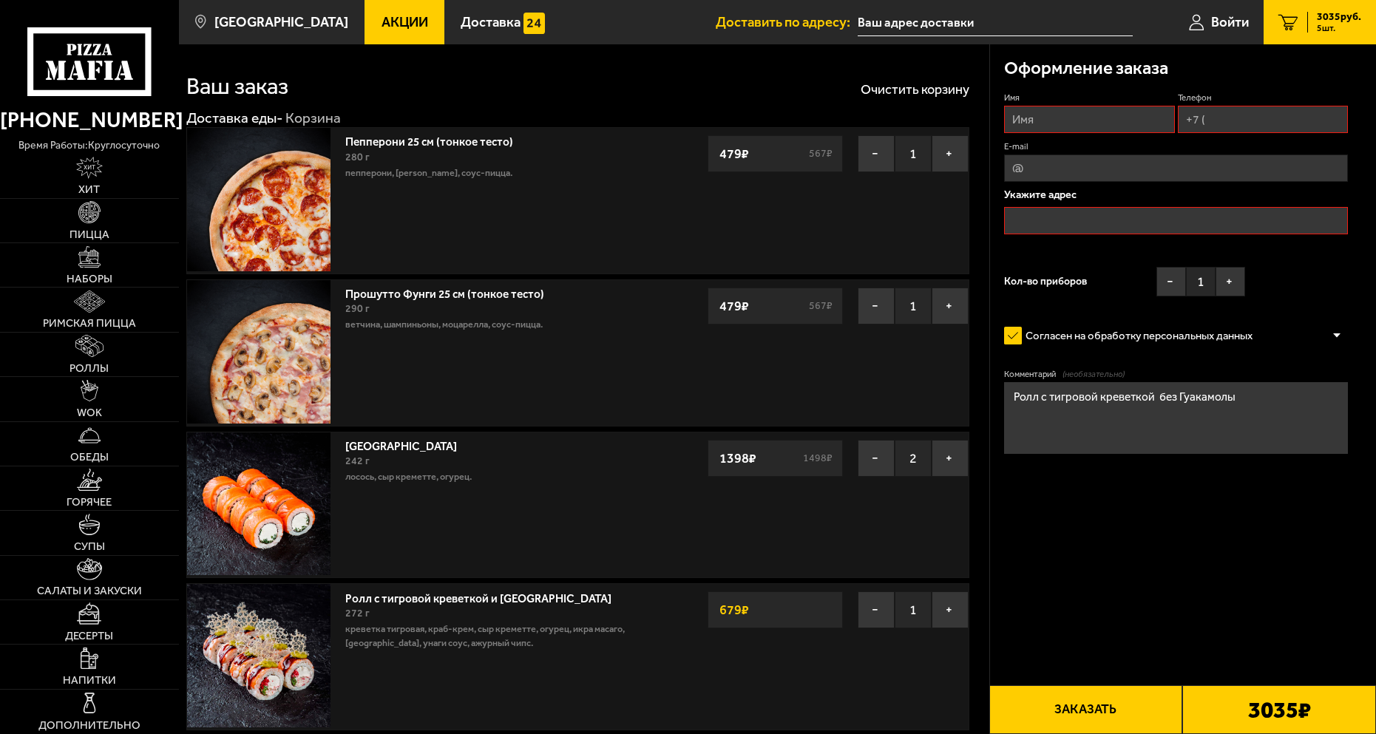
scroll to position [0, 0]
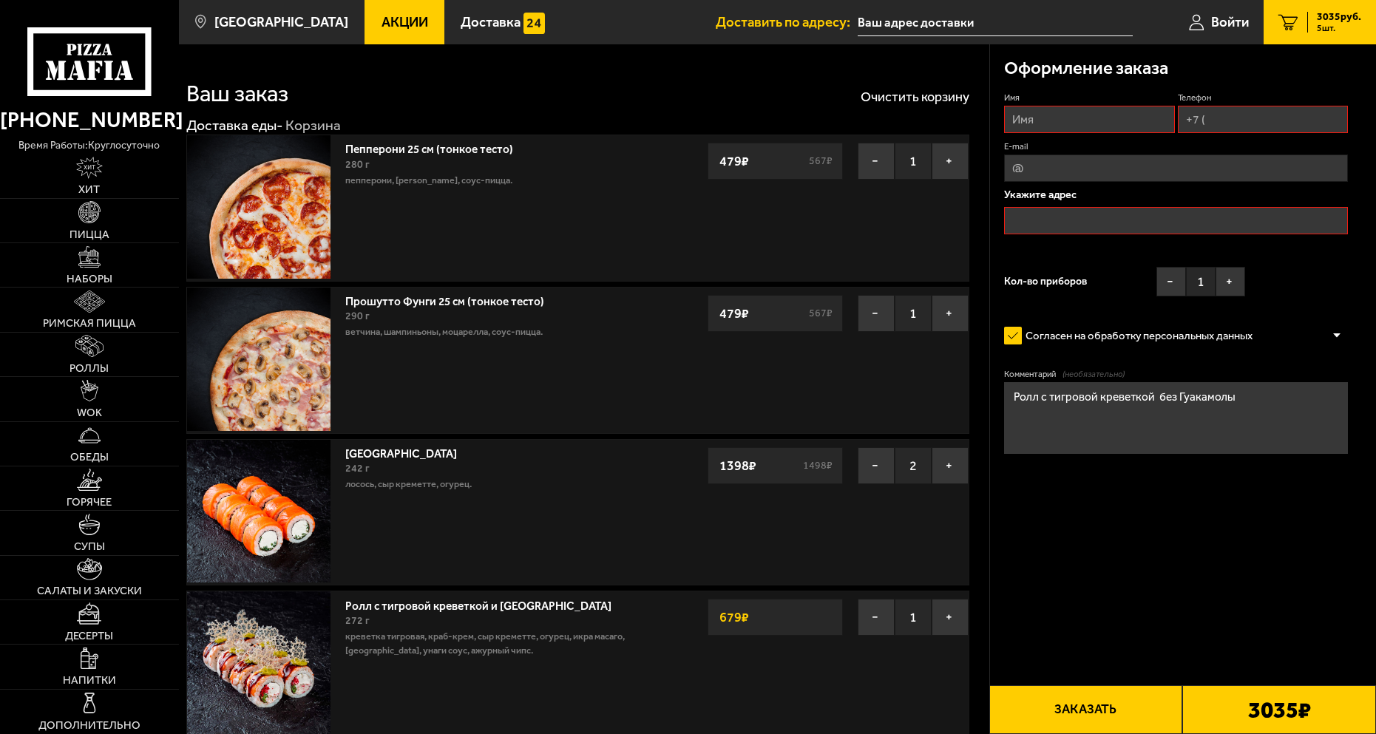
click at [1053, 126] on input "Имя" at bounding box center [1089, 119] width 171 height 27
type input "[PERSON_NAME]"
click at [1247, 132] on input "Телефон" at bounding box center [1263, 119] width 171 height 27
type input "[PHONE_NUMBER]"
click at [1081, 222] on input "text" at bounding box center [1176, 220] width 344 height 27
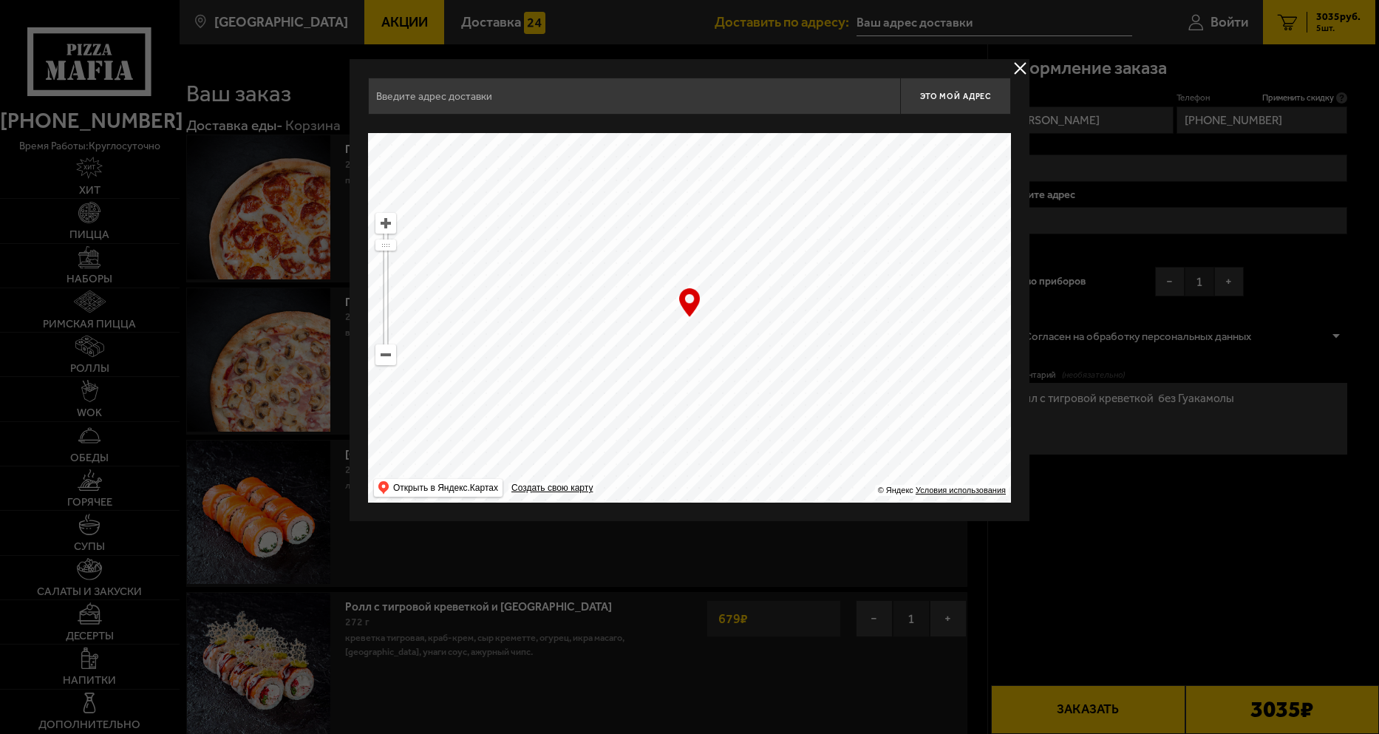
drag, startPoint x: 778, startPoint y: 290, endPoint x: 743, endPoint y: 418, distance: 132.5
click at [743, 418] on ymaps at bounding box center [689, 318] width 643 height 370
type input "[STREET_ADDRESS]"
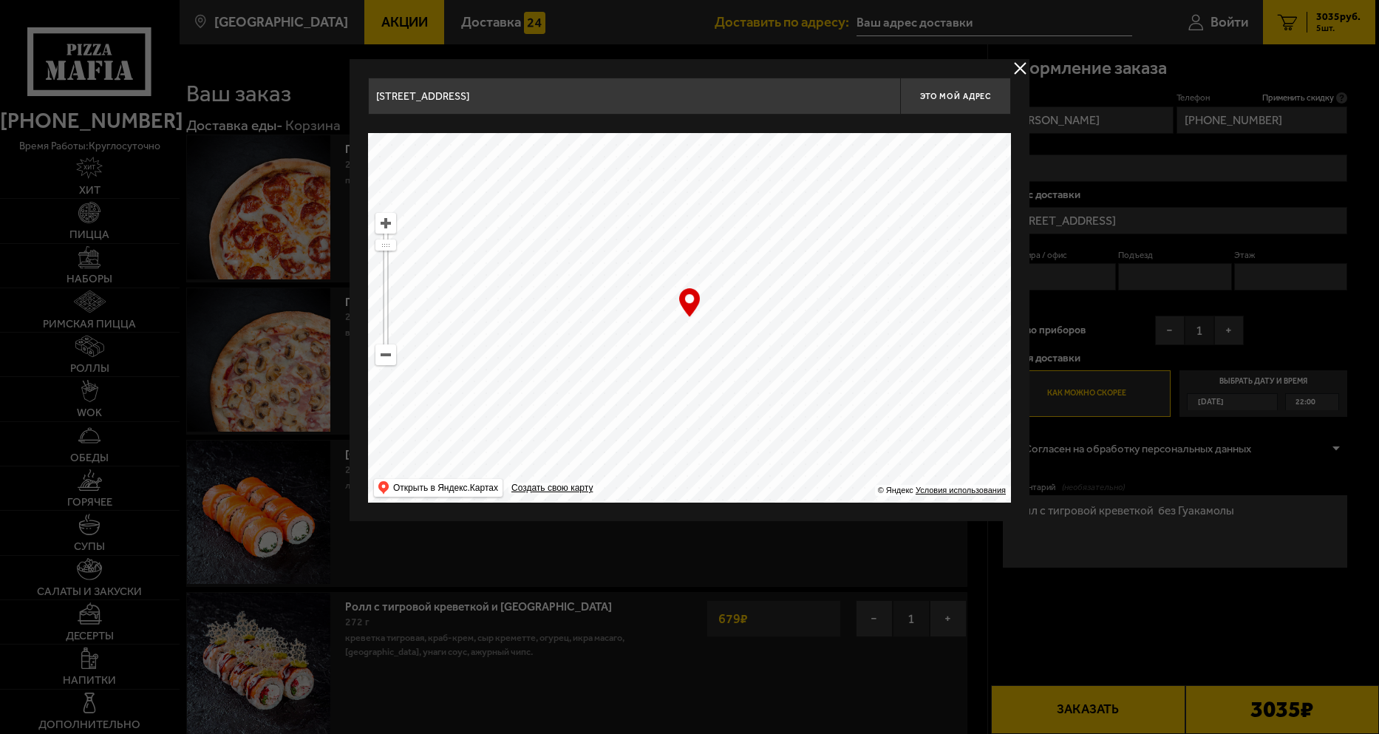
drag, startPoint x: 664, startPoint y: 409, endPoint x: 857, endPoint y: 459, distance: 199.4
click at [850, 461] on ymaps at bounding box center [689, 318] width 643 height 370
type input "[STREET_ADDRESS]"
drag, startPoint x: 755, startPoint y: 319, endPoint x: 951, endPoint y: 405, distance: 213.8
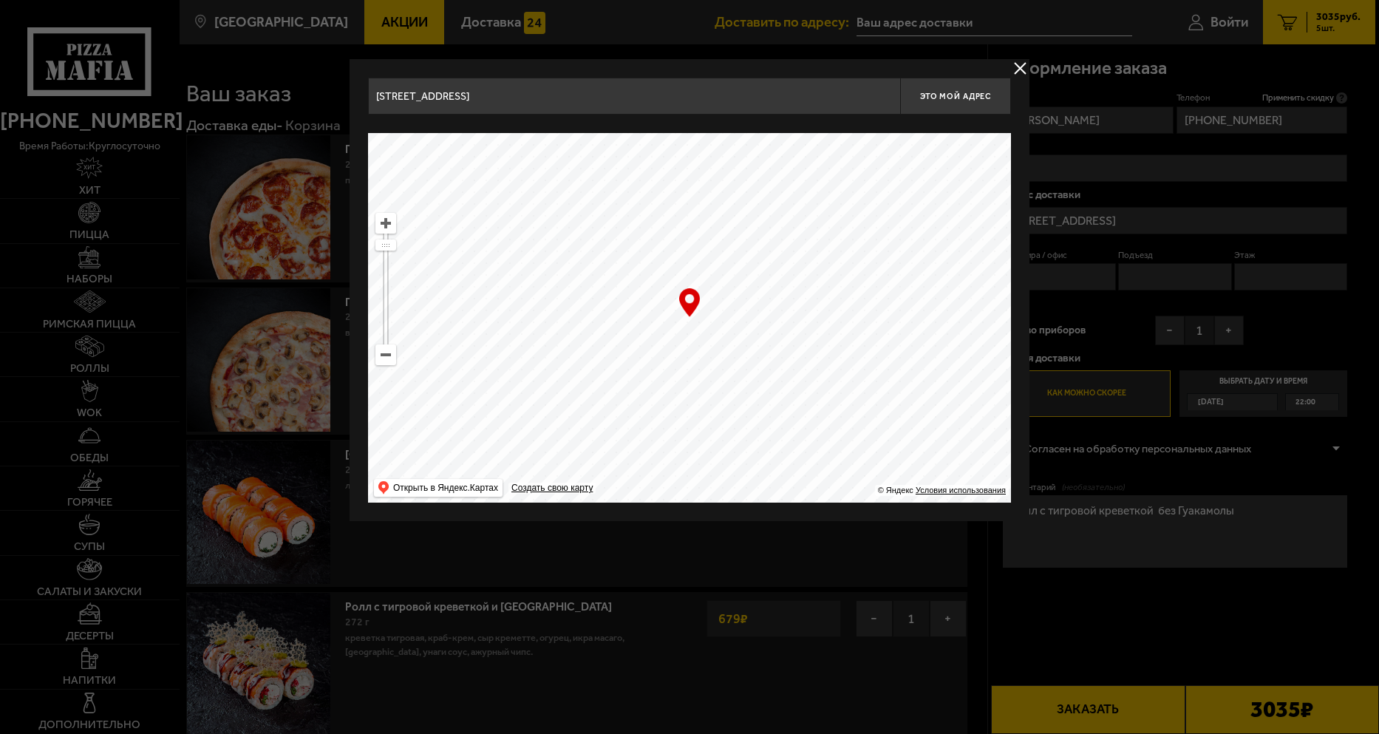
click at [945, 412] on ymaps at bounding box center [689, 318] width 643 height 370
drag, startPoint x: 658, startPoint y: 300, endPoint x: 878, endPoint y: 393, distance: 239.2
click at [878, 393] on ymaps at bounding box center [689, 318] width 643 height 370
type input "1-я линия [GEOGRAPHIC_DATA], 20Г"
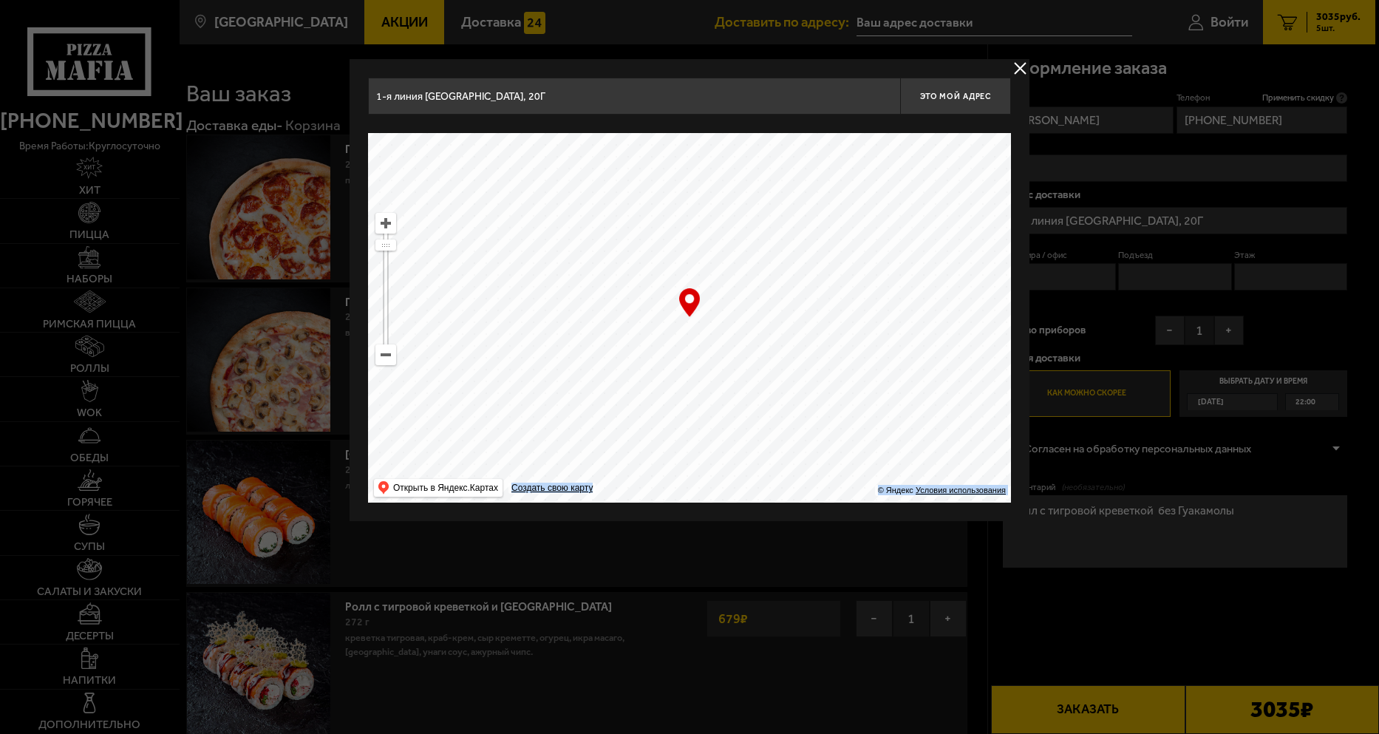
drag, startPoint x: 687, startPoint y: 304, endPoint x: 874, endPoint y: 364, distance: 196.6
click at [874, 364] on div "… © Яндекс Условия использования Открыть в Яндекс.Картах Создать свою карту" at bounding box center [689, 318] width 643 height 370
type input "[GEOGRAPHIC_DATA][STREET_ADDRESS]"
drag, startPoint x: 430, startPoint y: 239, endPoint x: 784, endPoint y: 326, distance: 364.7
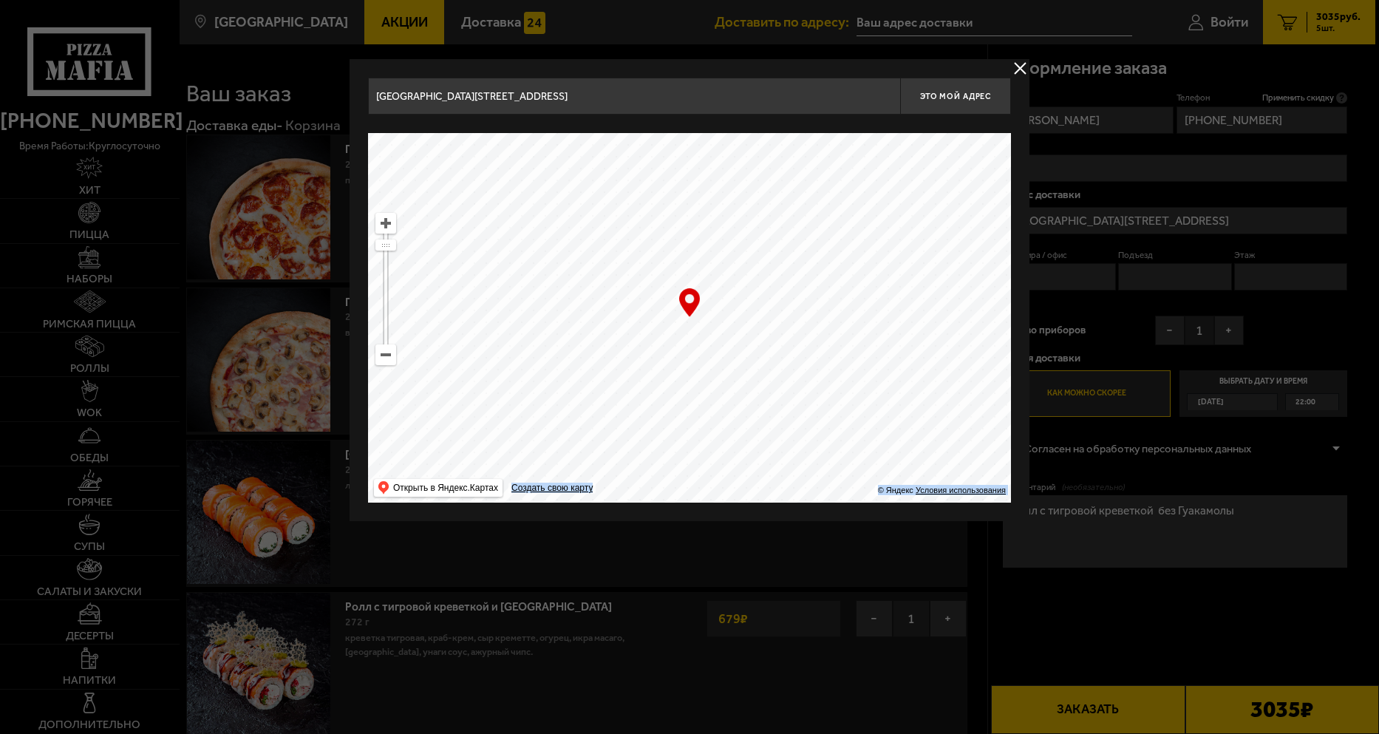
click at [784, 326] on ymaps at bounding box center [689, 318] width 643 height 370
drag, startPoint x: 425, startPoint y: 252, endPoint x: 792, endPoint y: 393, distance: 392.6
click at [816, 404] on ymaps at bounding box center [689, 318] width 643 height 370
type input "11-я линия [GEOGRAPHIC_DATA], 56"
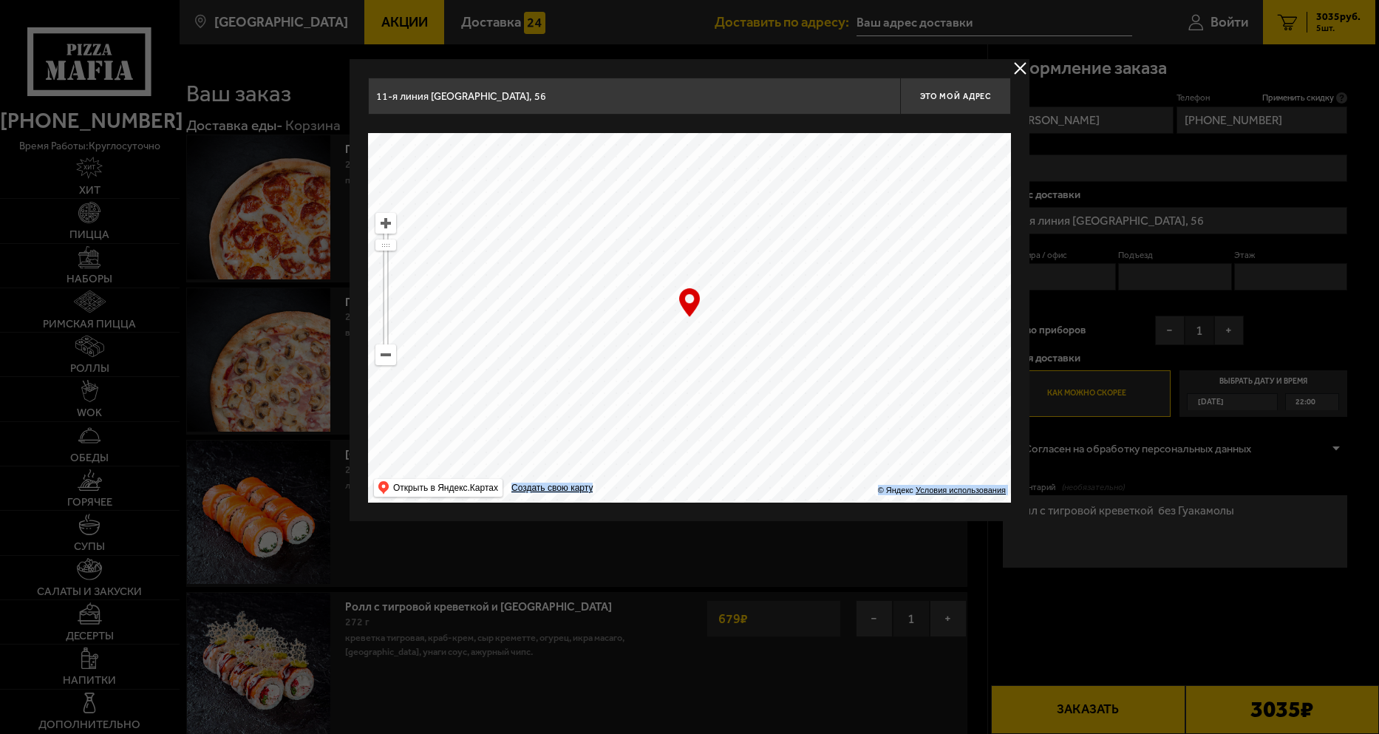
drag, startPoint x: 714, startPoint y: 336, endPoint x: 716, endPoint y: 447, distance: 110.9
click at [722, 469] on ymaps at bounding box center [689, 318] width 643 height 370
drag, startPoint x: 589, startPoint y: 273, endPoint x: 795, endPoint y: 453, distance: 273.4
click at [795, 453] on ymaps at bounding box center [689, 318] width 643 height 370
drag, startPoint x: 555, startPoint y: 324, endPoint x: 957, endPoint y: 412, distance: 411.6
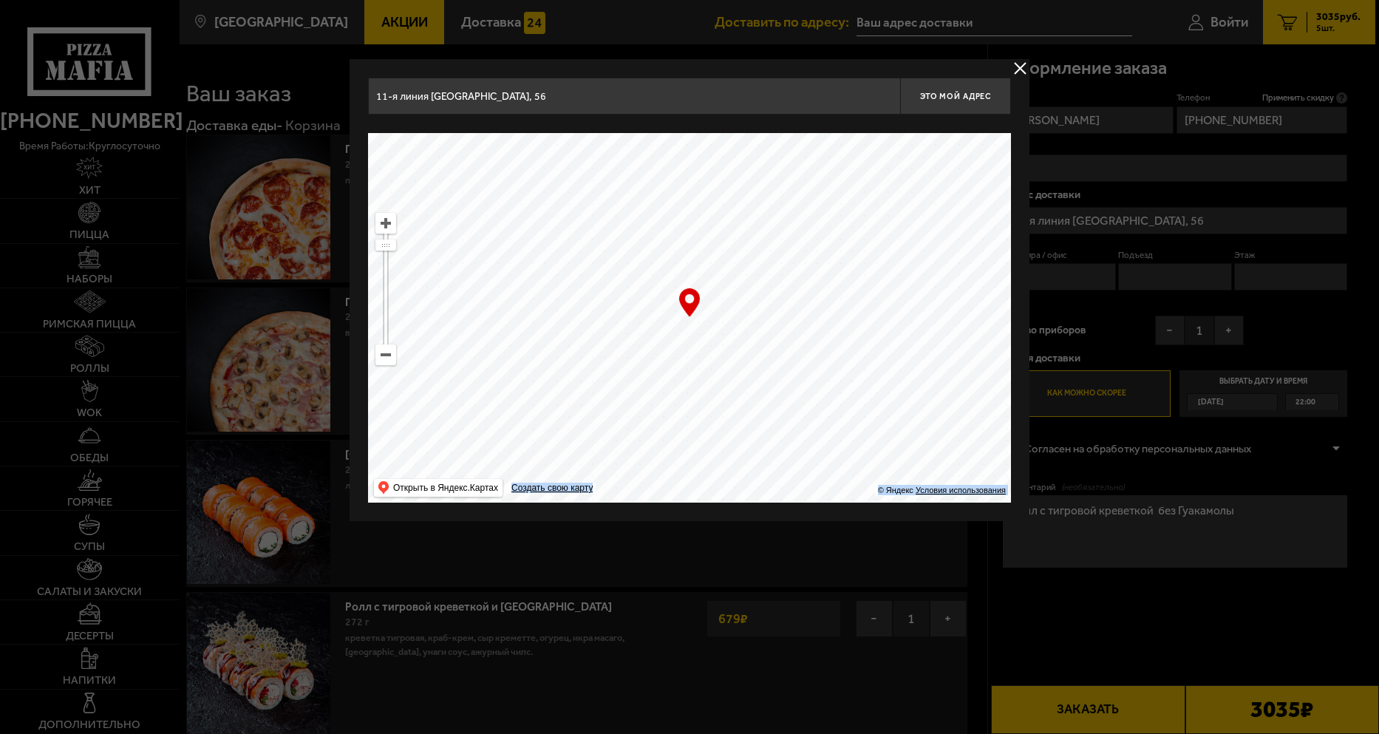
click at [957, 412] on ymaps at bounding box center [689, 318] width 643 height 370
type input "[STREET_ADDRESS]"
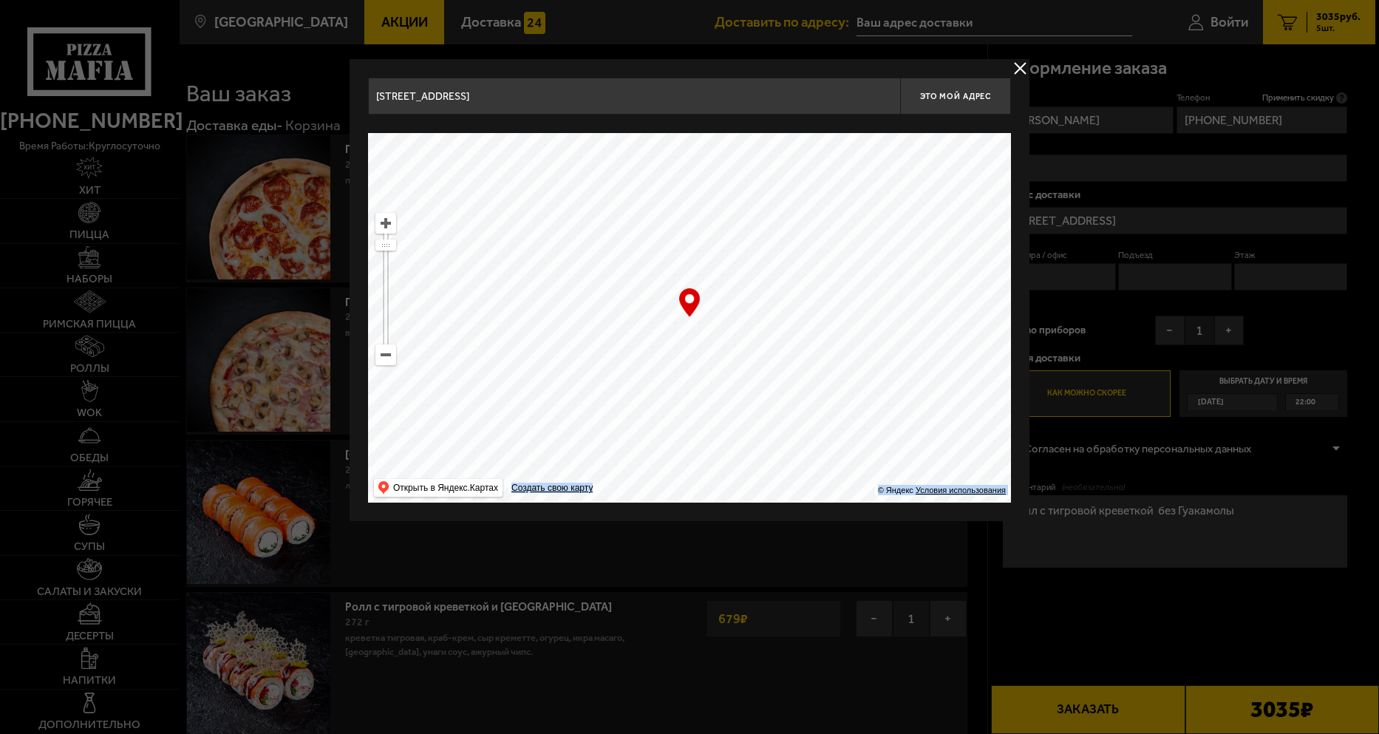
drag, startPoint x: 893, startPoint y: 359, endPoint x: 1047, endPoint y: 401, distance: 159.2
click at [1047, 401] on main "[GEOGRAPHIC_DATA] Все Акции Доставка Личный кабинет Акции Доставка Доставить по…" at bounding box center [777, 615] width 1197 height 1231
drag, startPoint x: 637, startPoint y: 297, endPoint x: 769, endPoint y: 272, distance: 134.0
click at [769, 272] on ymaps at bounding box center [689, 318] width 643 height 370
drag, startPoint x: 809, startPoint y: 352, endPoint x: 778, endPoint y: 258, distance: 98.6
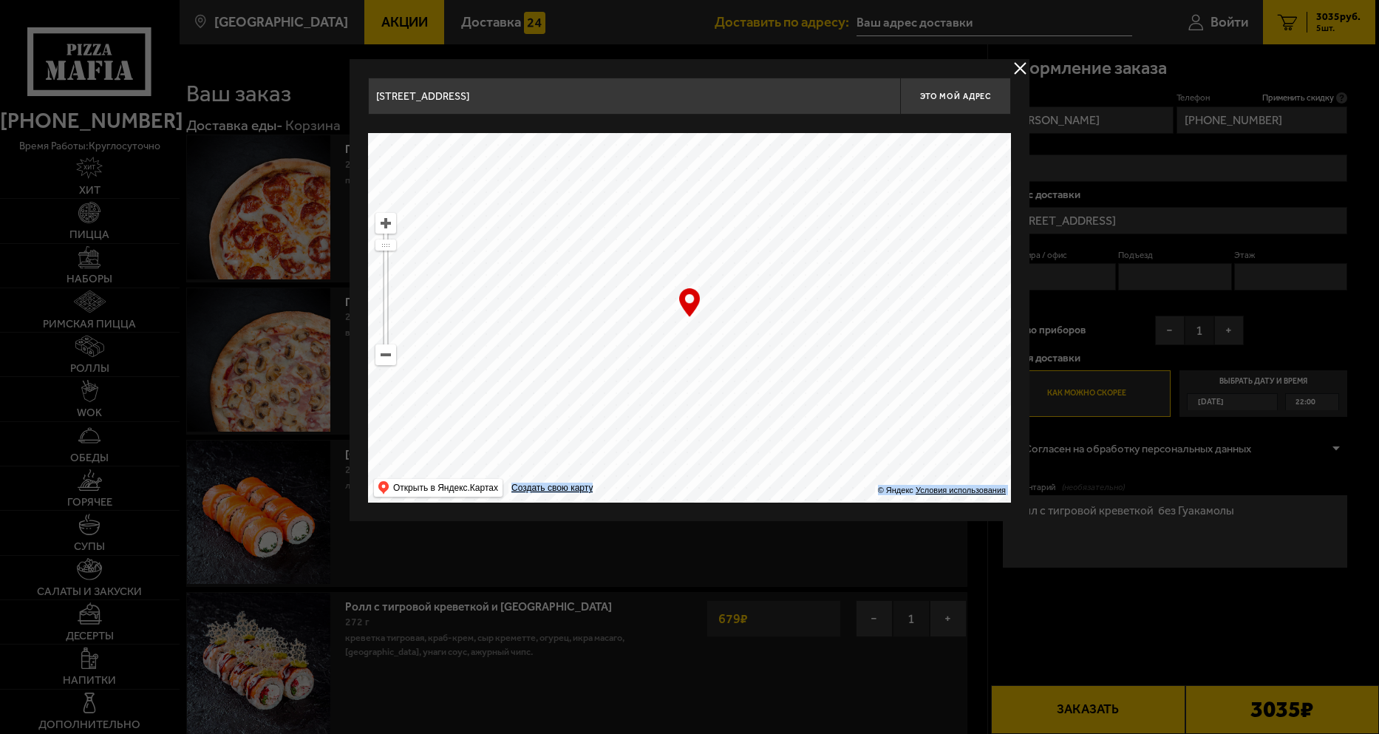
click at [778, 258] on ymaps at bounding box center [689, 318] width 643 height 370
drag, startPoint x: 755, startPoint y: 335, endPoint x: 767, endPoint y: 381, distance: 47.2
click at [837, 379] on ymaps at bounding box center [689, 318] width 643 height 370
drag, startPoint x: 695, startPoint y: 350, endPoint x: 724, endPoint y: 339, distance: 31.8
click at [724, 339] on ymaps at bounding box center [689, 318] width 643 height 370
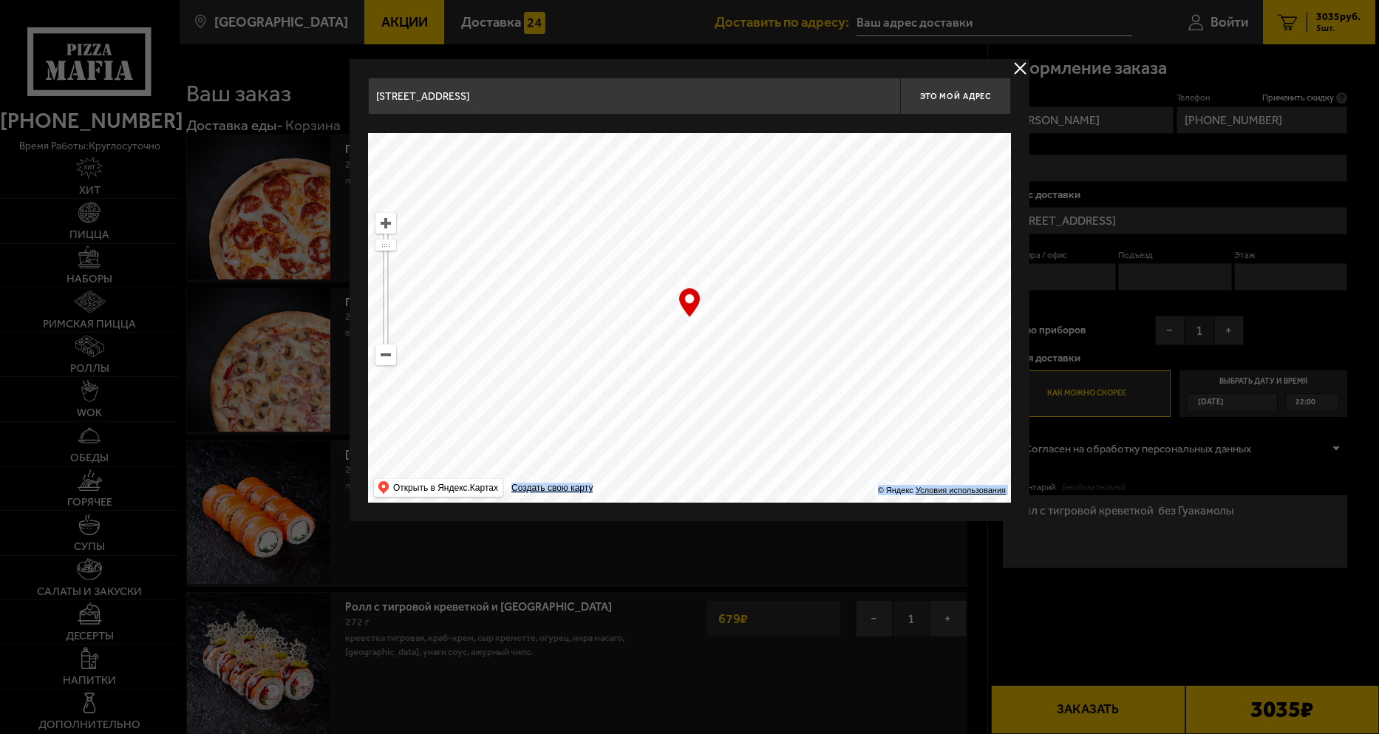
type input "[STREET_ADDRESS]"
click at [1019, 58] on div at bounding box center [689, 367] width 1379 height 734
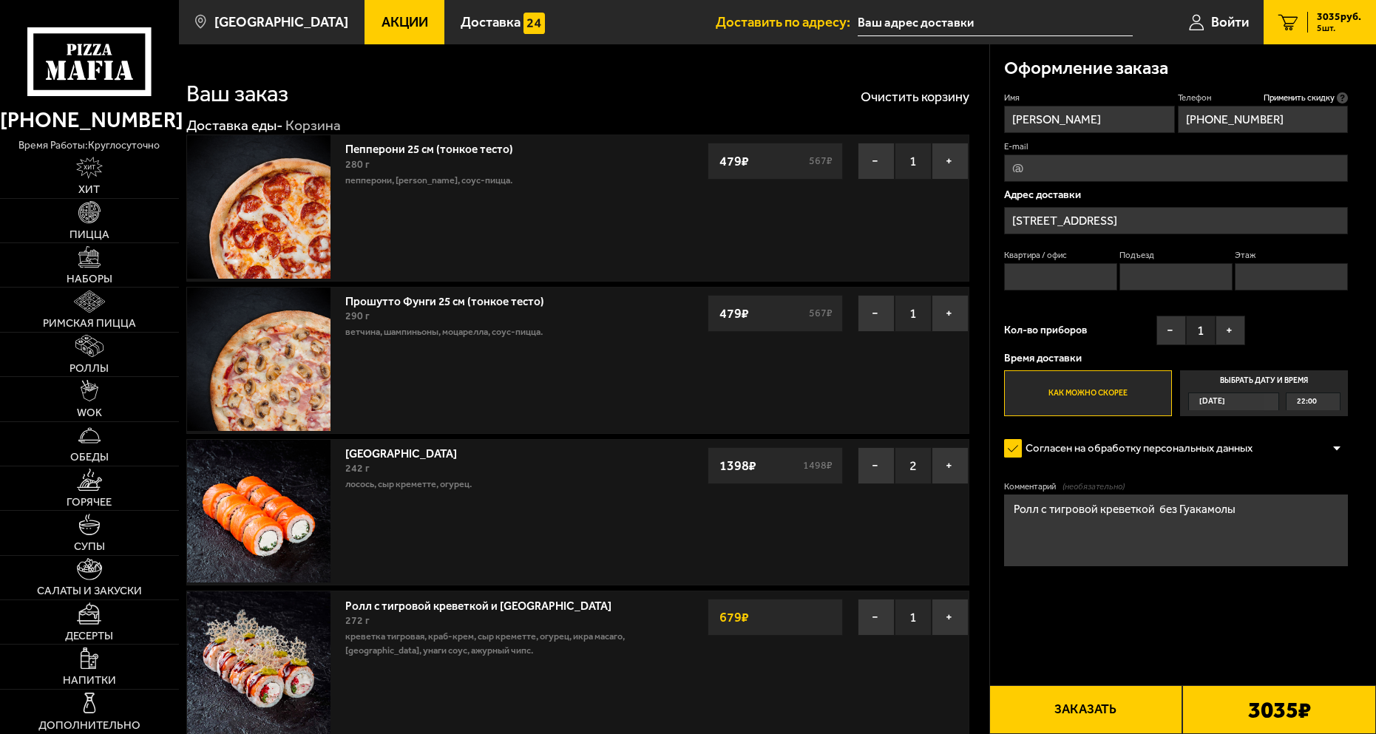
click at [1029, 273] on input "Квартира / офис" at bounding box center [1060, 276] width 113 height 27
type input "59"
click at [1132, 272] on input "Подъезд" at bounding box center [1175, 276] width 113 height 27
type input "1"
click at [1304, 273] on input "Этаж" at bounding box center [1290, 276] width 113 height 27
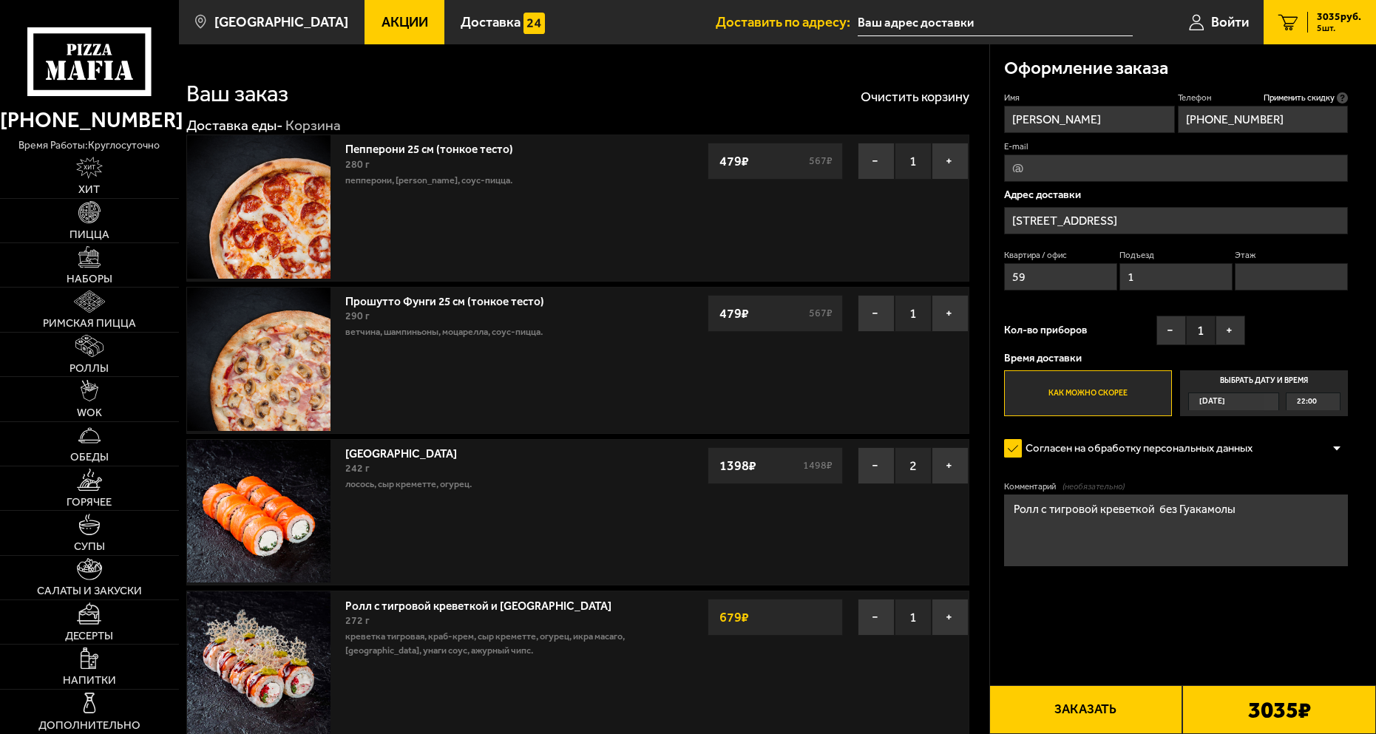
type input "9"
click at [1019, 161] on input "E-mail" at bounding box center [1176, 167] width 344 height 27
type input "[EMAIL_ADDRESS][DOMAIN_NAME]"
click at [1228, 330] on button "+" at bounding box center [1230, 331] width 30 height 30
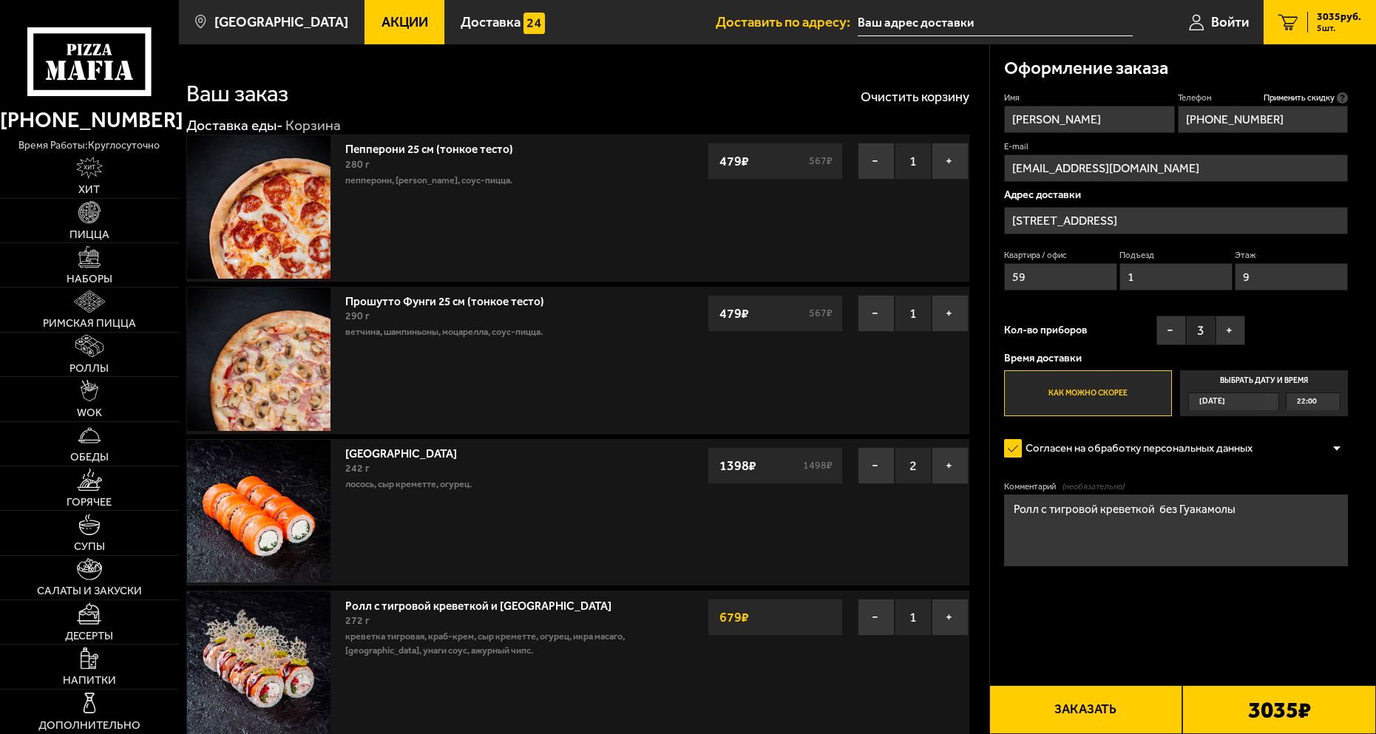
click at [1139, 704] on button "Заказать" at bounding box center [1086, 709] width 194 height 49
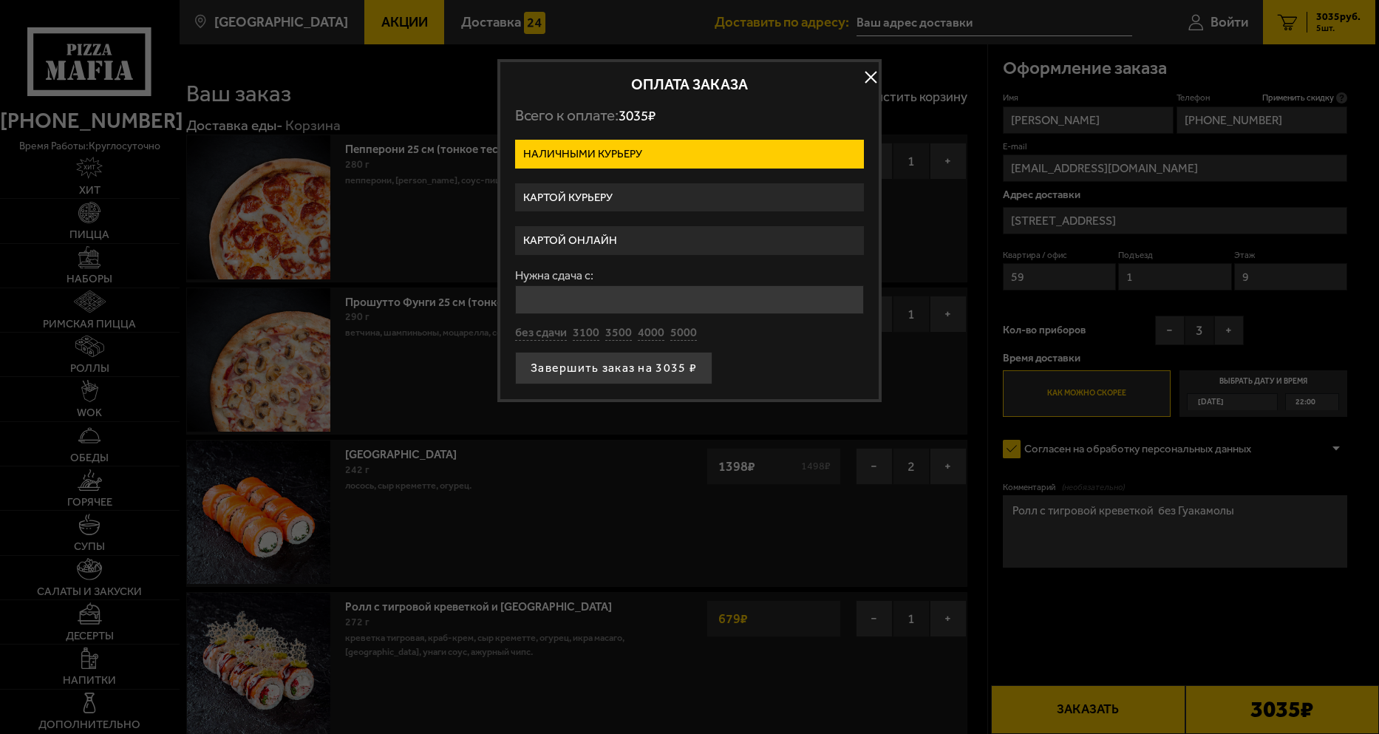
click at [622, 192] on label "Картой курьеру" at bounding box center [689, 197] width 349 height 29
click at [0, 0] on input "Картой курьеру" at bounding box center [0, 0] width 0 height 0
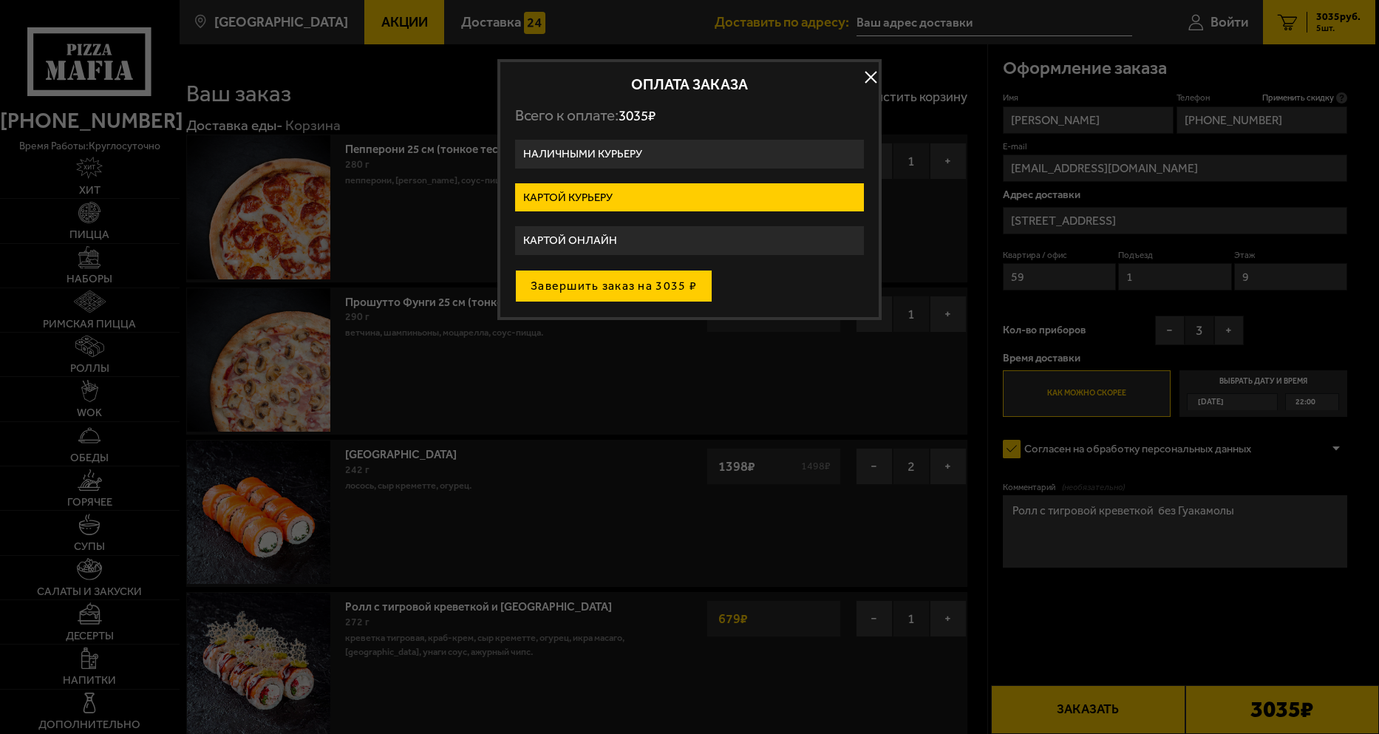
click at [628, 289] on button "Завершить заказ на 3035 ₽" at bounding box center [613, 286] width 197 height 33
